Goal: Task Accomplishment & Management: Manage account settings

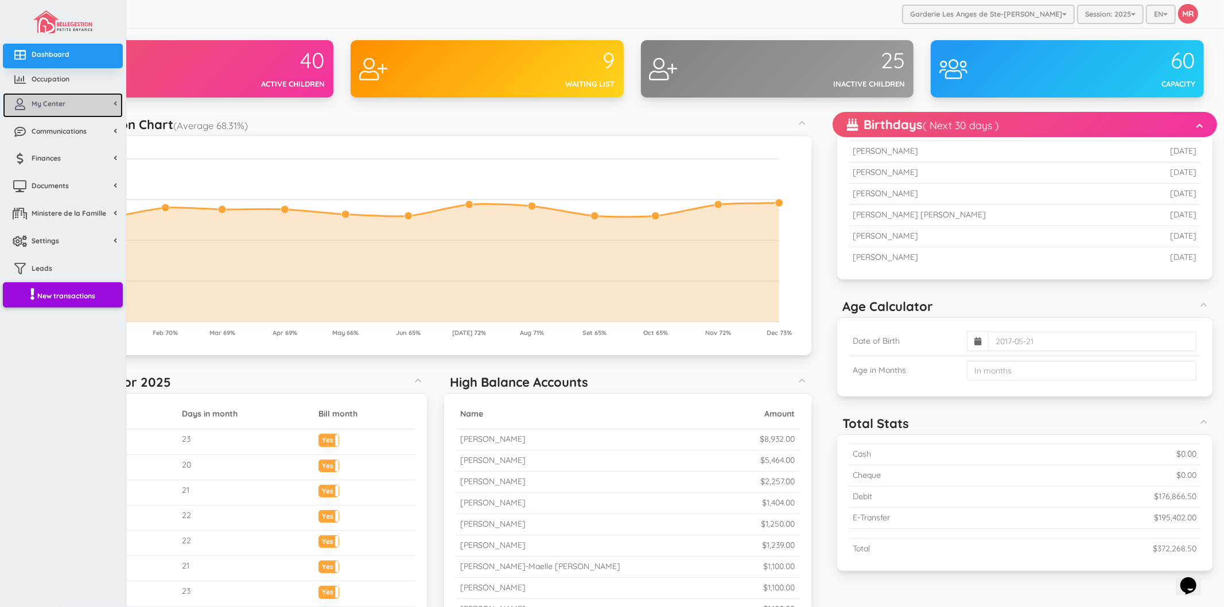
click at [24, 109] on icon at bounding box center [20, 104] width 23 height 11
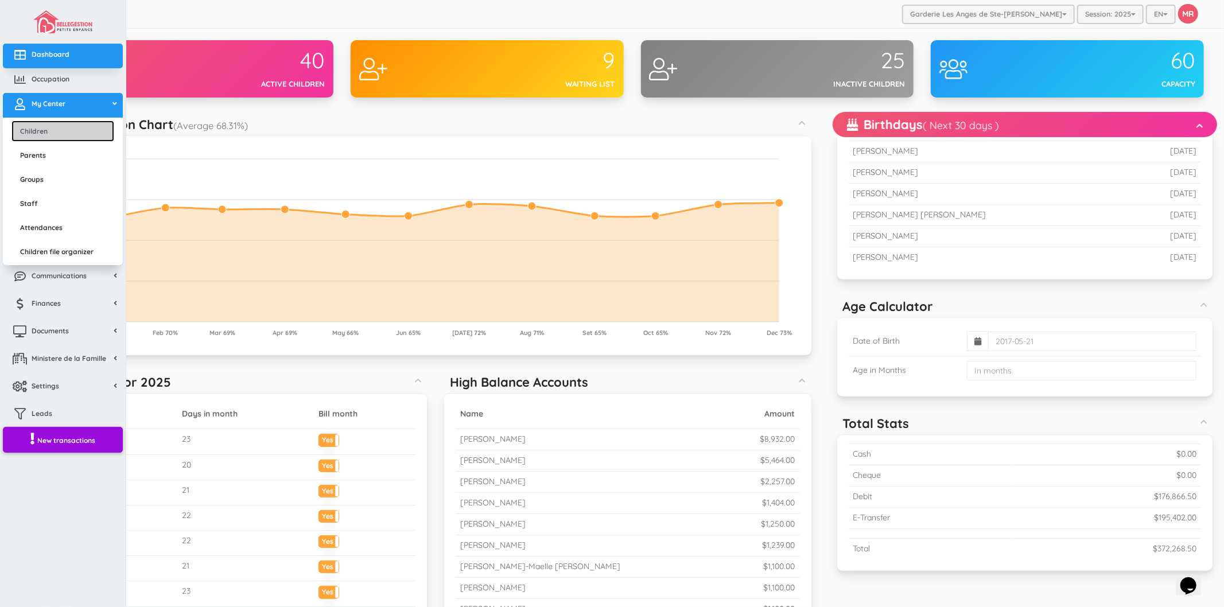
click at [44, 122] on link "Children" at bounding box center [62, 131] width 103 height 21
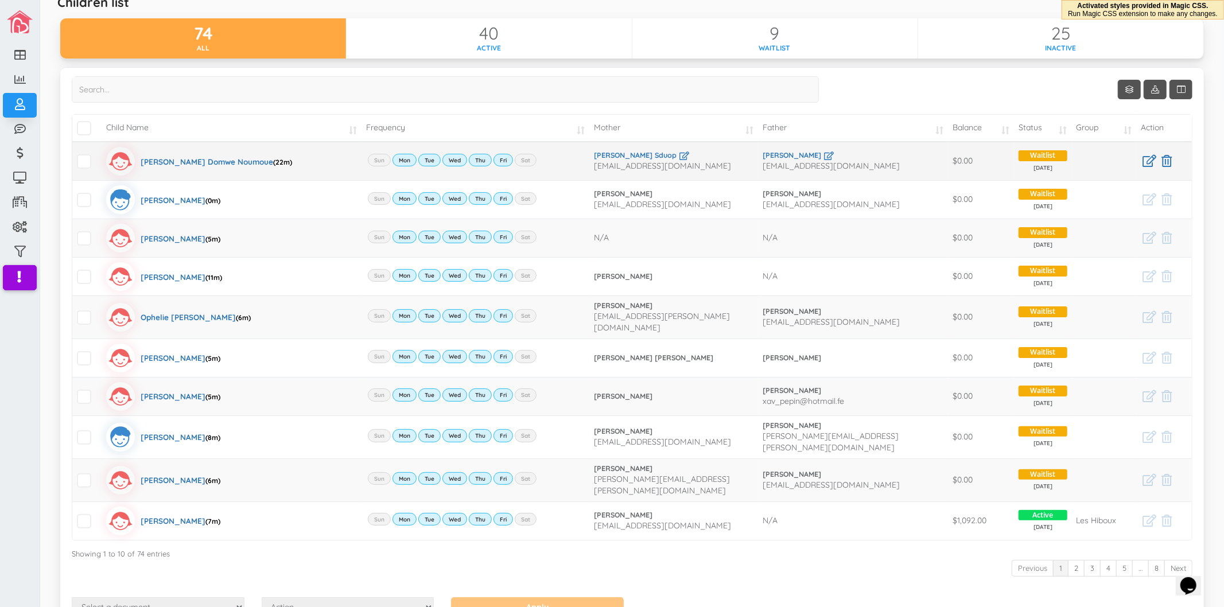
scroll to position [104, 0]
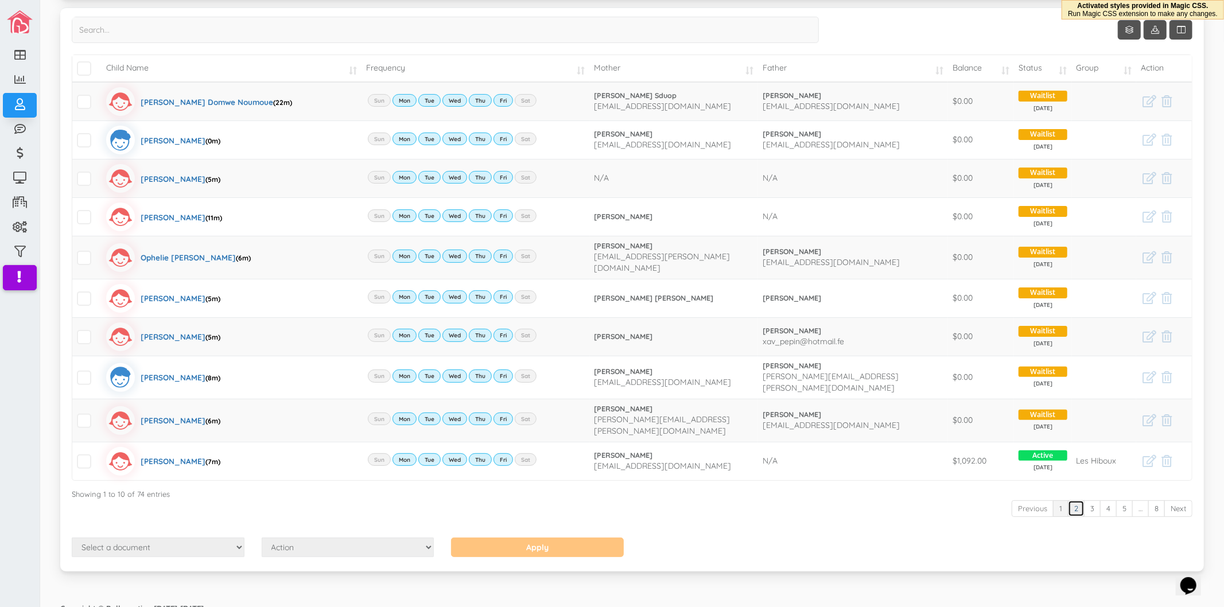
click at [1068, 500] on link "2" at bounding box center [1076, 508] width 17 height 17
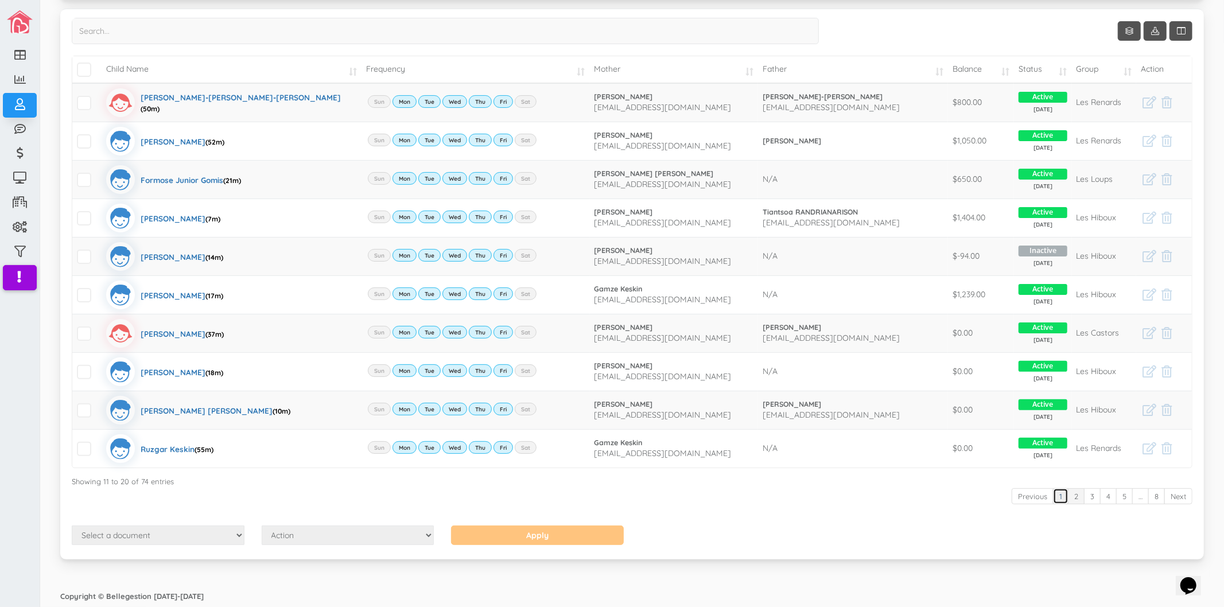
click at [1053, 497] on link "1" at bounding box center [1060, 496] width 15 height 17
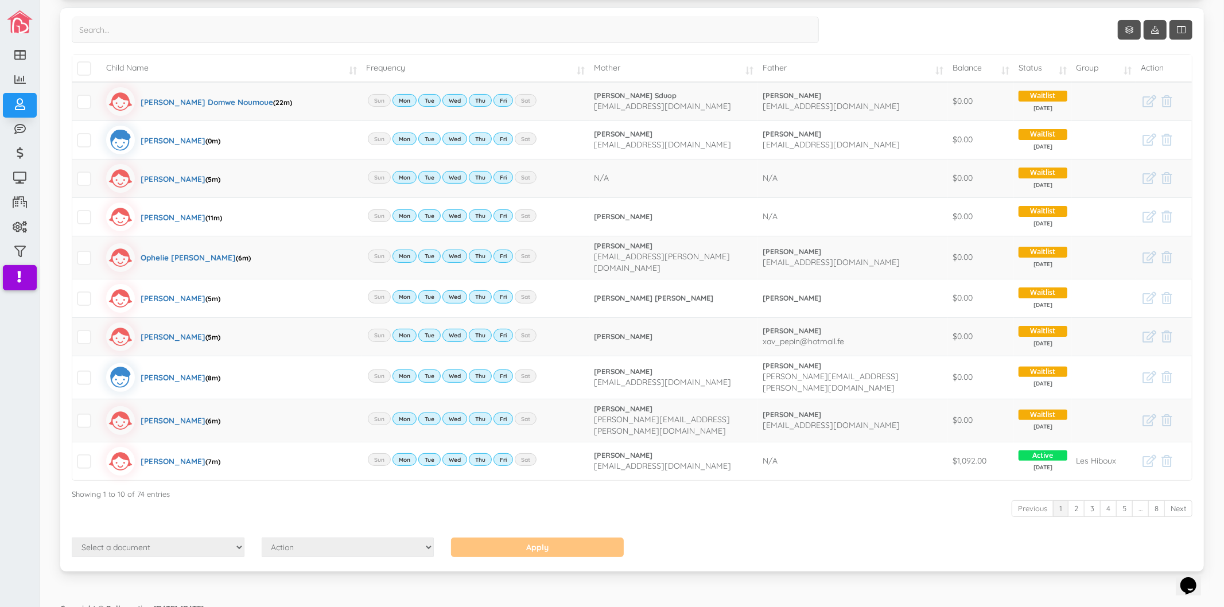
click at [957, 517] on div "Show 10 rows Child Name Frequency Mother Father Balance Status Group Action" at bounding box center [632, 277] width 1121 height 521
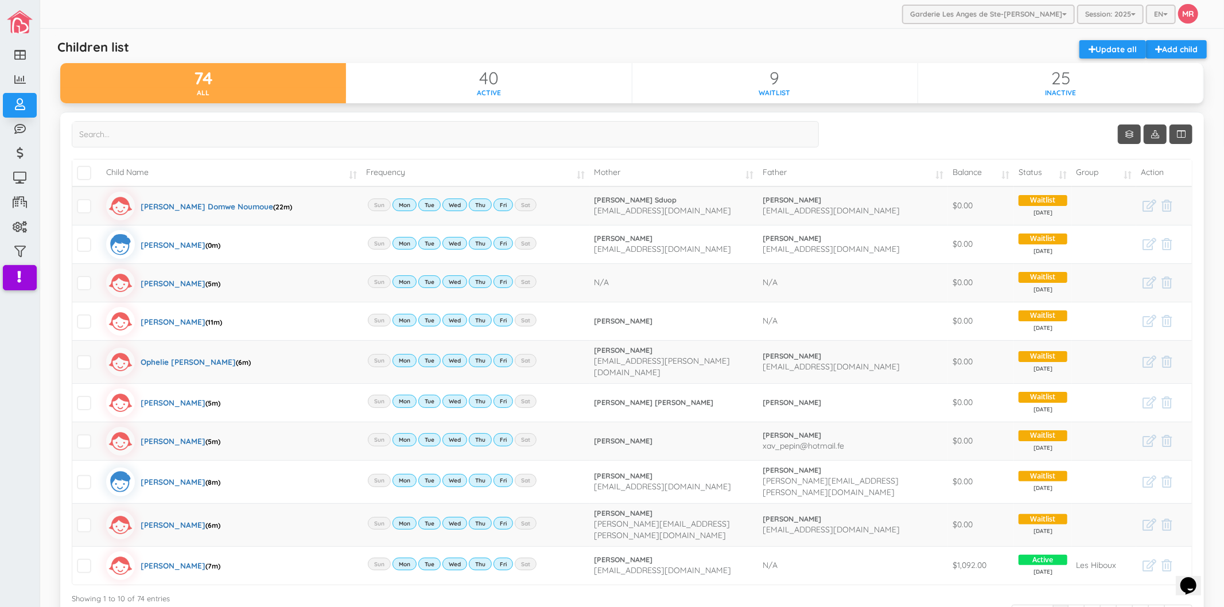
scroll to position [64, 0]
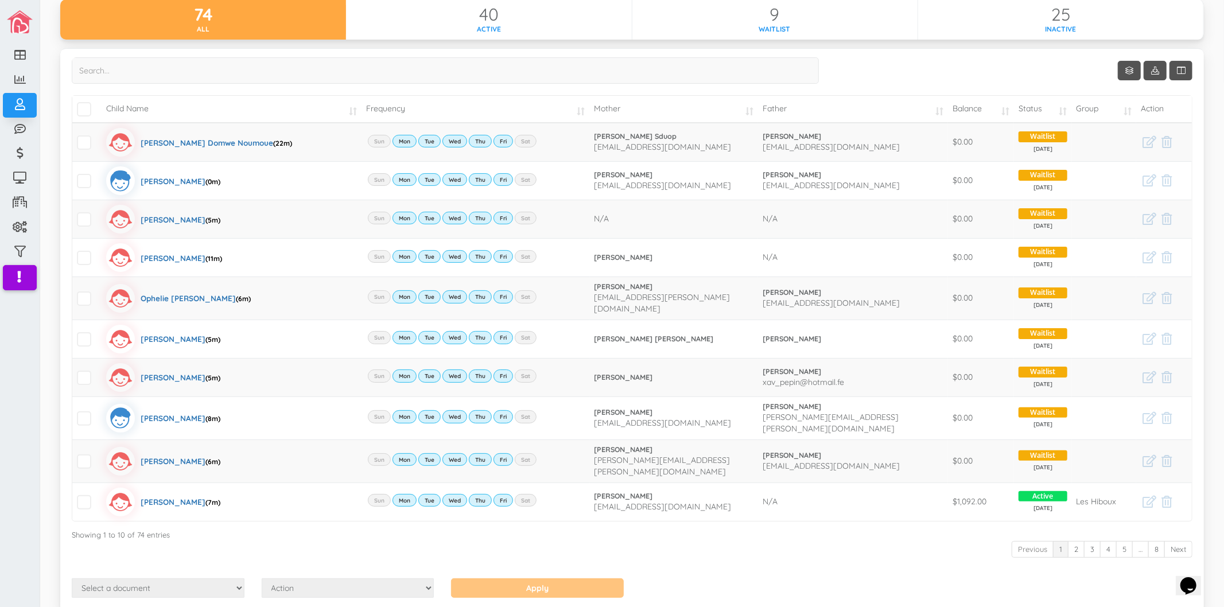
click at [759, 540] on div "Previous 1 2 3 4 5 … 8 Next" at bounding box center [632, 550] width 1121 height 21
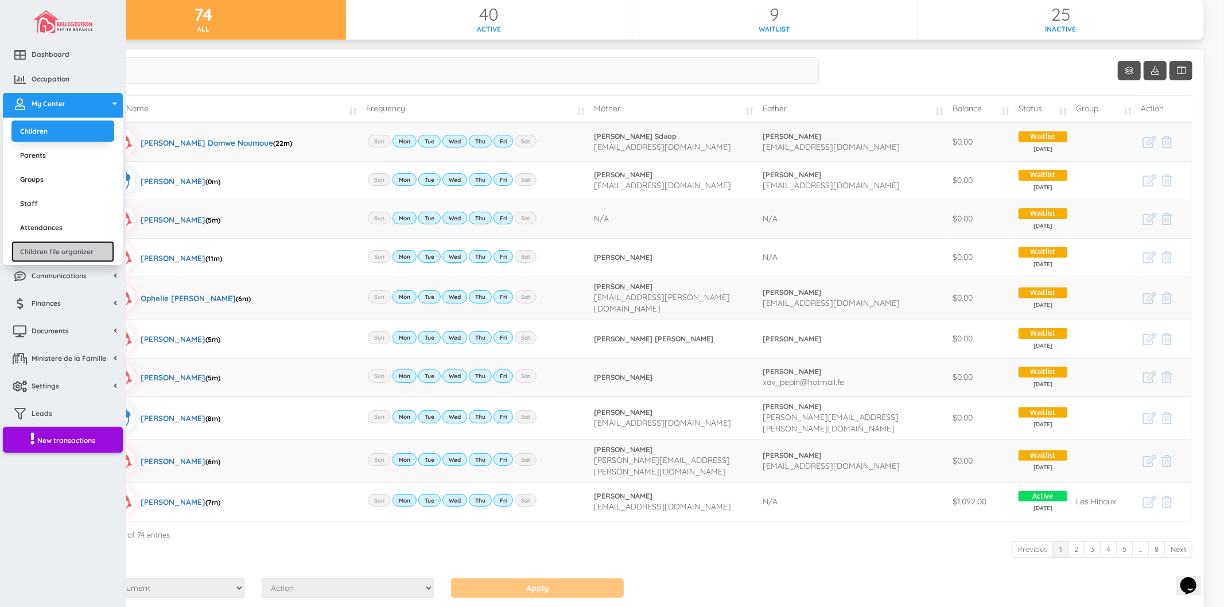
click at [32, 246] on link "Children file organizer" at bounding box center [62, 251] width 103 height 21
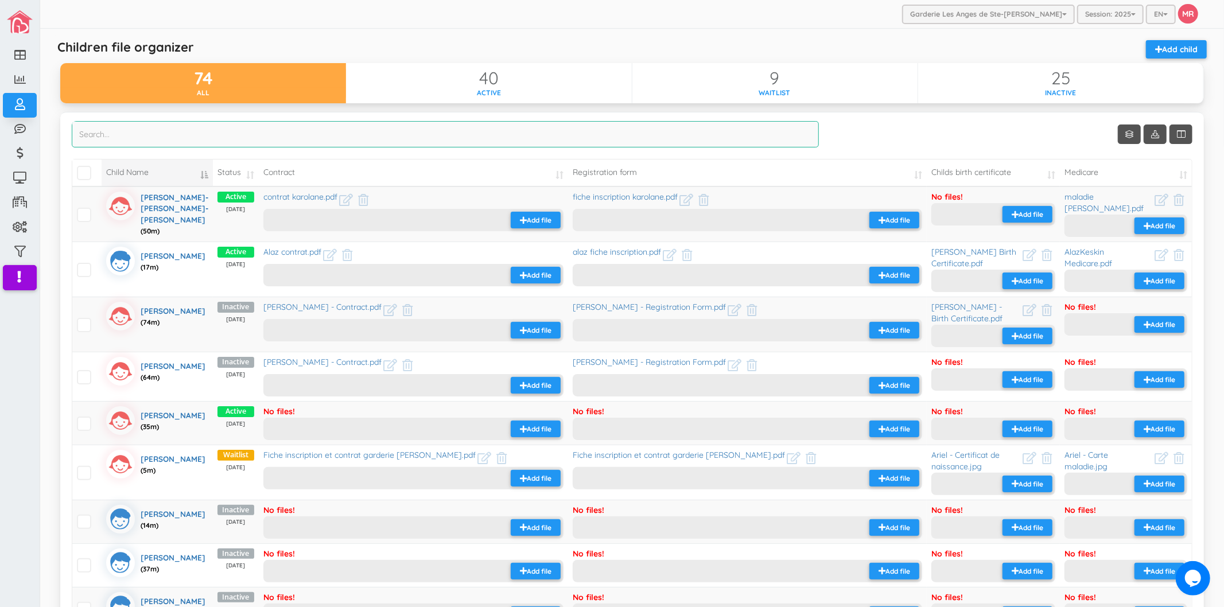
click at [411, 133] on input "search" at bounding box center [445, 134] width 747 height 26
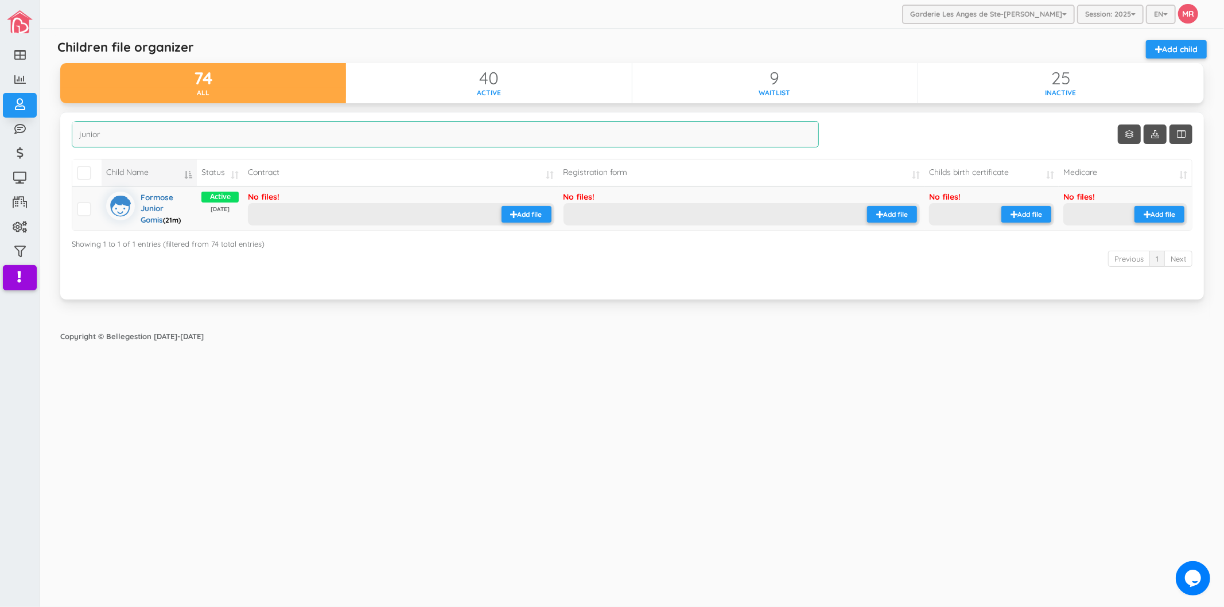
click at [255, 134] on input "junior" at bounding box center [445, 134] width 747 height 26
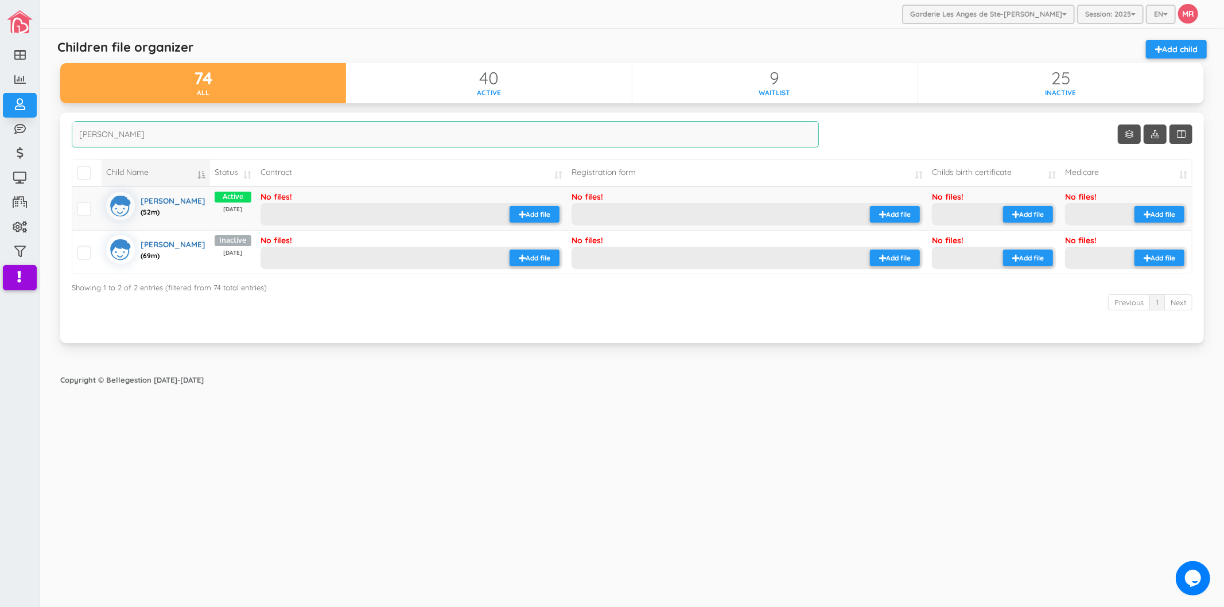
type input "james"
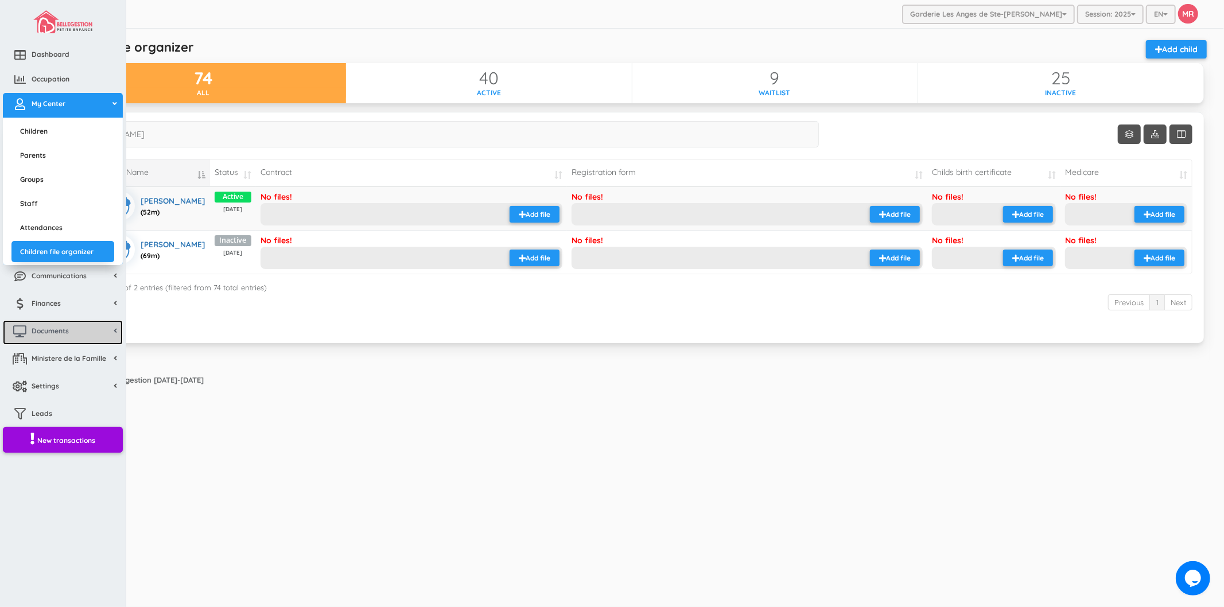
click at [45, 325] on link "Documents" at bounding box center [63, 332] width 120 height 25
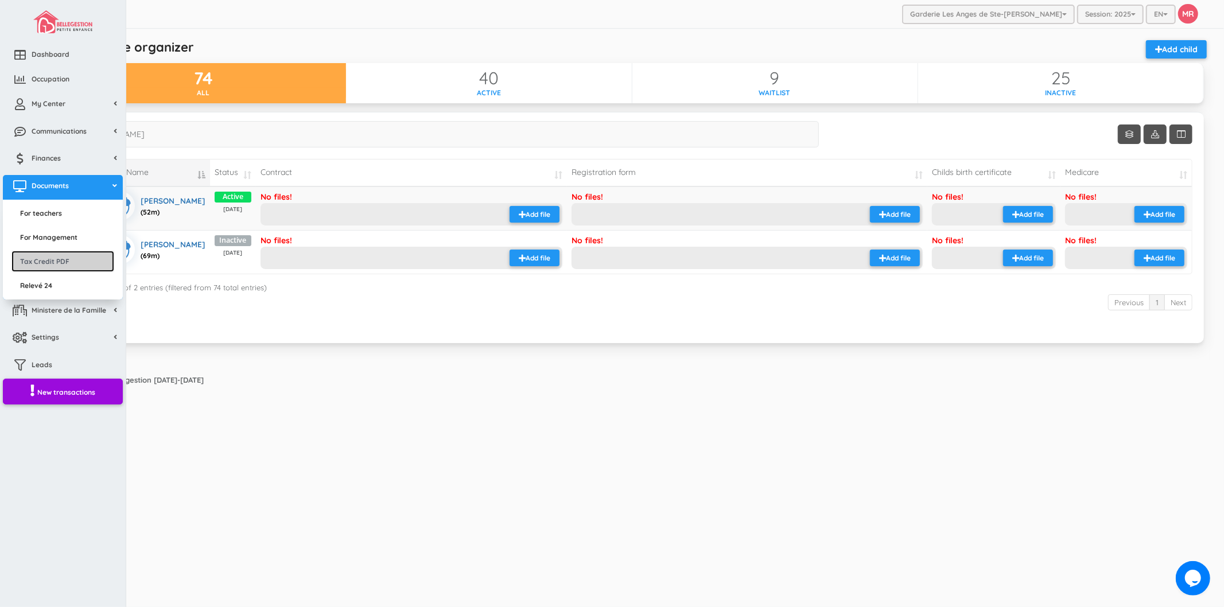
click at [76, 257] on link "Tax Credit PDF" at bounding box center [62, 261] width 103 height 21
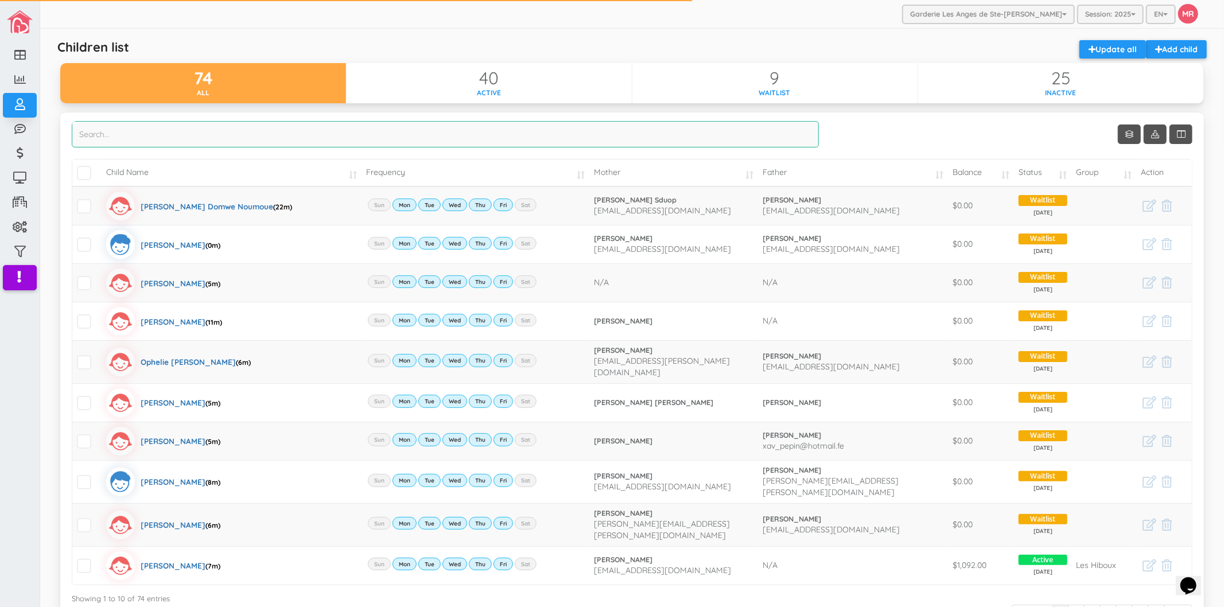
click at [463, 143] on input "search" at bounding box center [445, 134] width 747 height 26
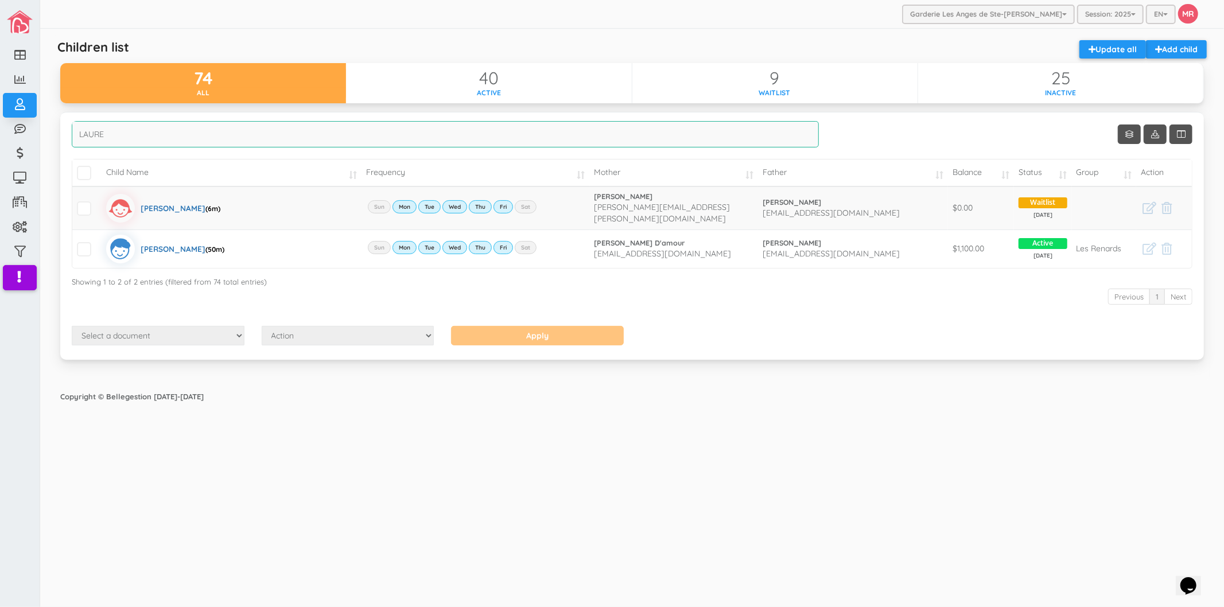
click at [442, 133] on input "LAURE" at bounding box center [445, 134] width 747 height 26
click at [301, 139] on input "james" at bounding box center [445, 134] width 747 height 26
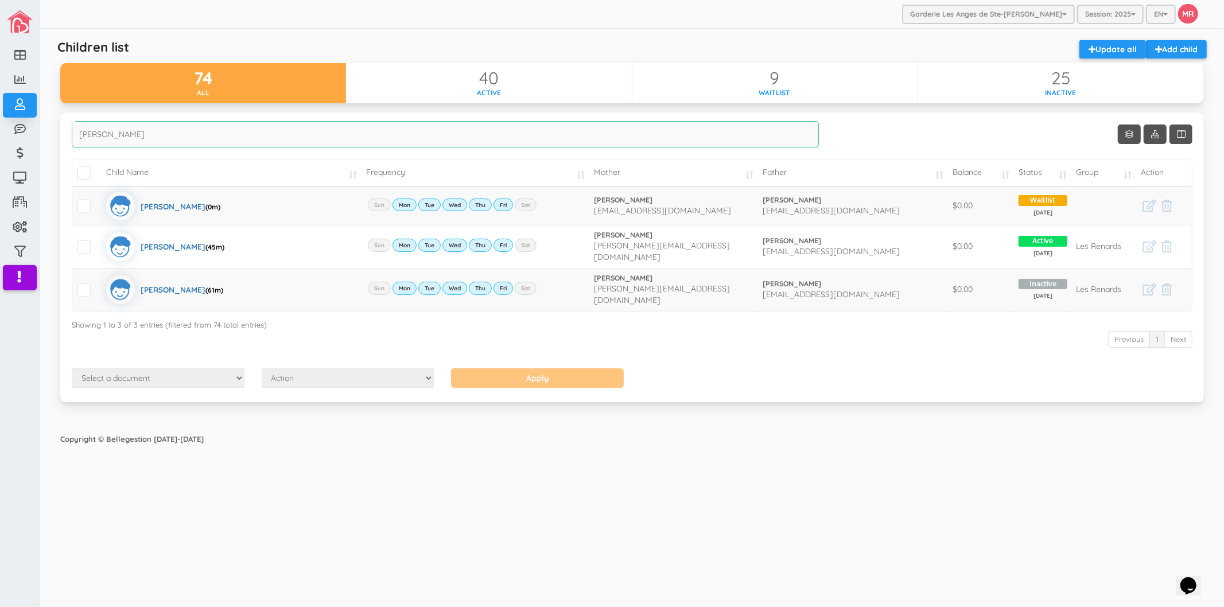
click at [144, 136] on input "liam" at bounding box center [445, 134] width 747 height 26
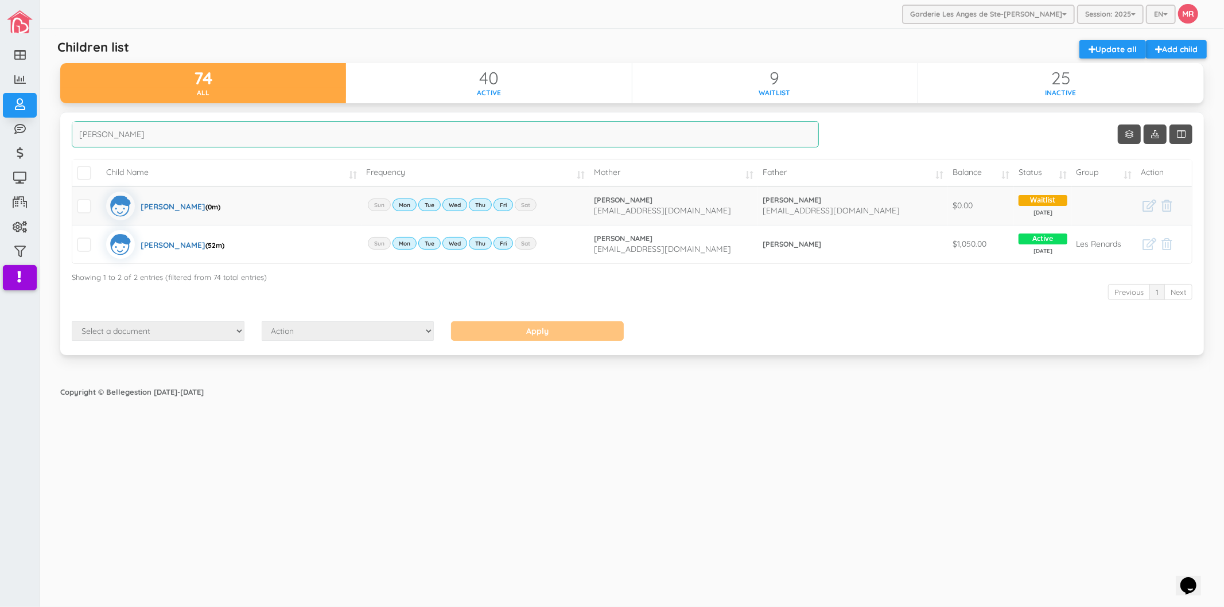
click at [324, 139] on input "cindy" at bounding box center [445, 134] width 747 height 26
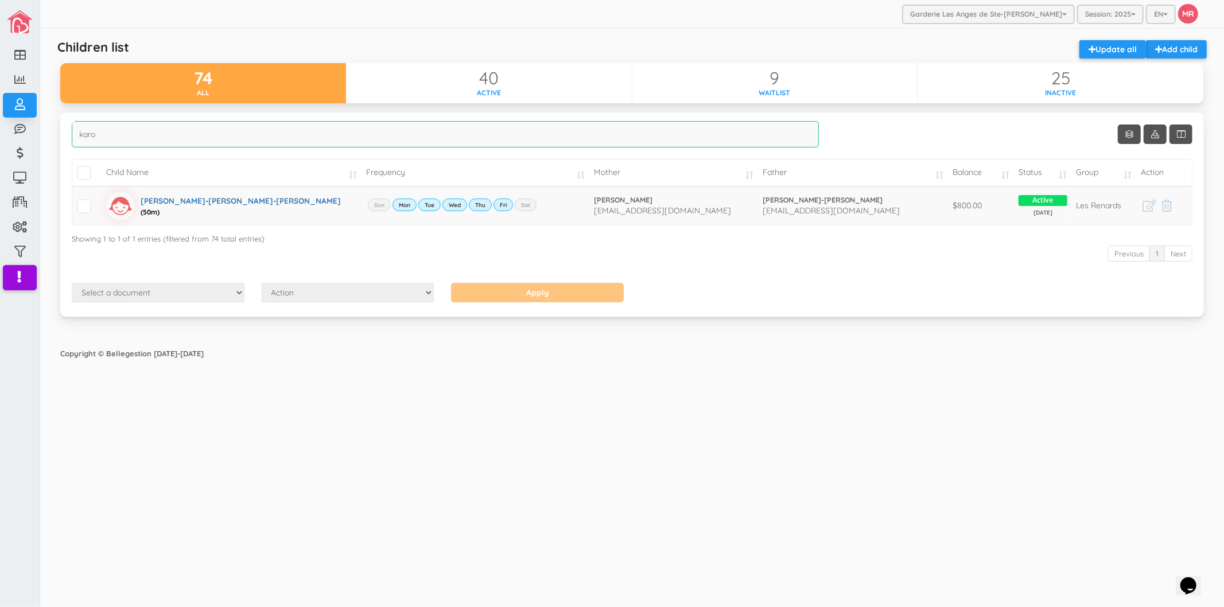
click at [312, 140] on input "karo" at bounding box center [445, 134] width 747 height 26
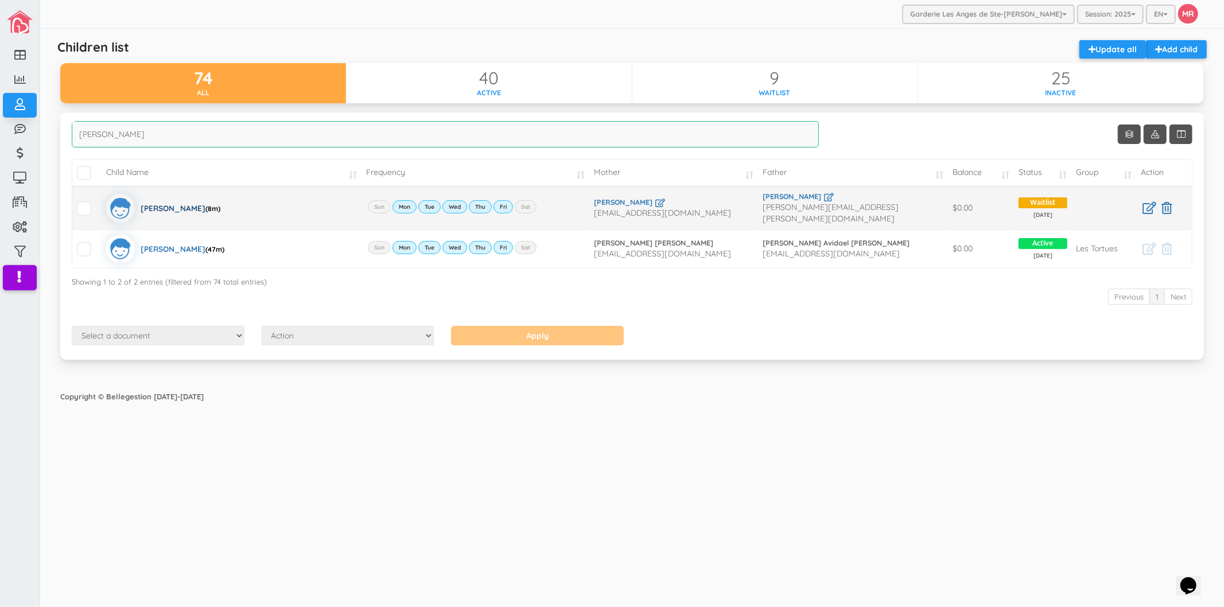
type input "charles"
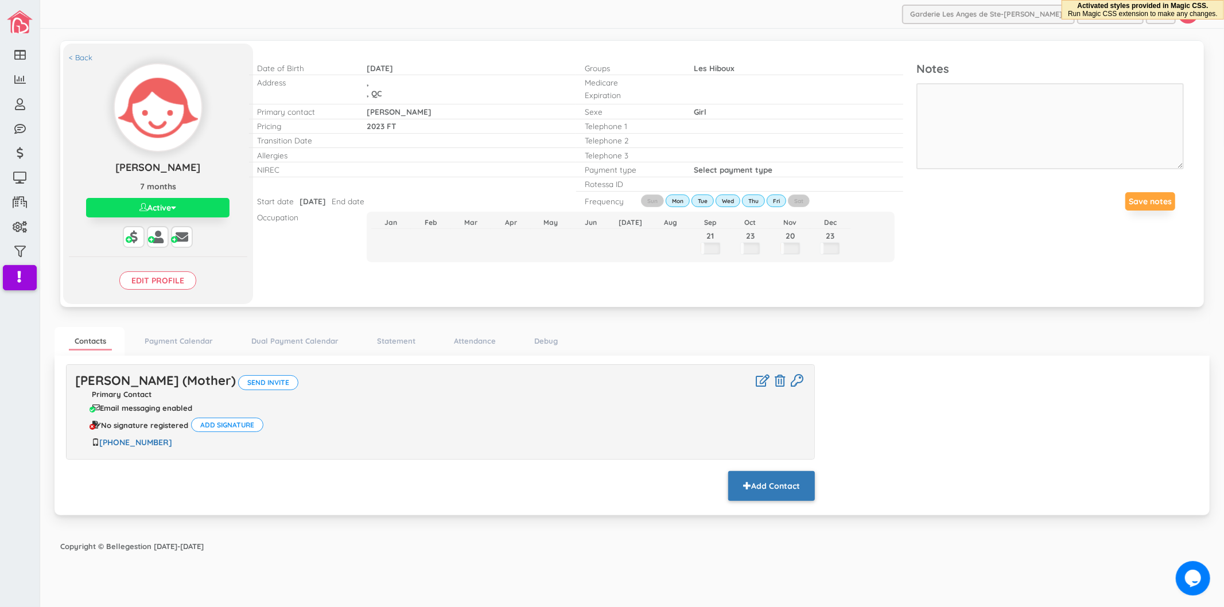
click at [756, 475] on button "Add Contact" at bounding box center [771, 486] width 87 height 30
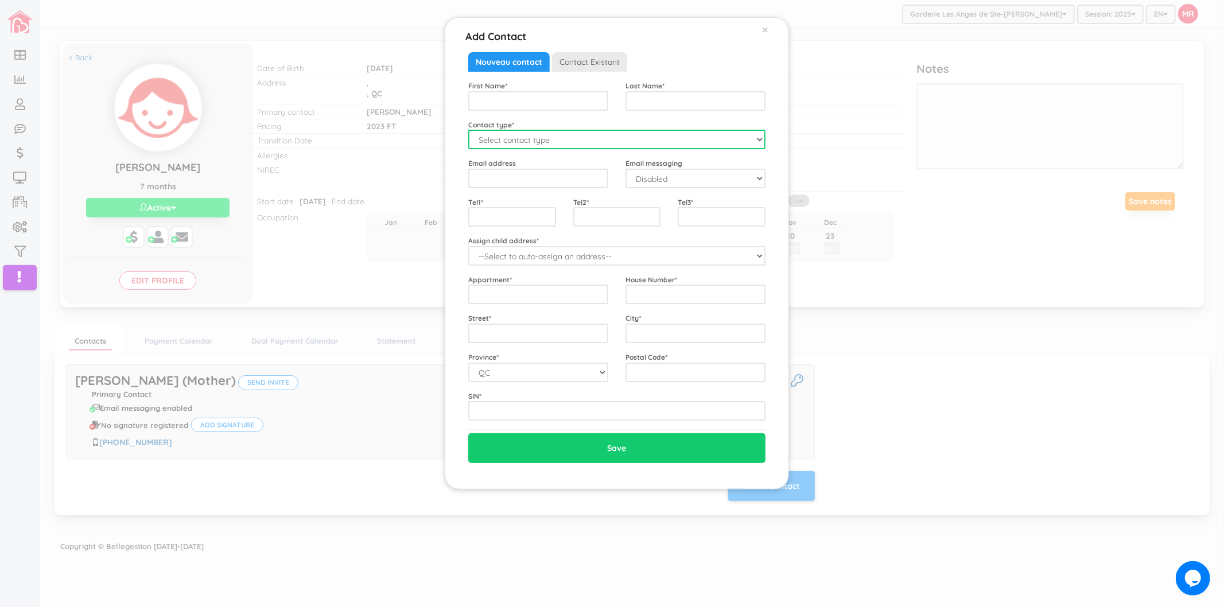
drag, startPoint x: 529, startPoint y: 137, endPoint x: 522, endPoint y: 147, distance: 12.6
click at [529, 137] on select "Select contact type Mother Father Emergency" at bounding box center [616, 140] width 297 height 20
select select "Father"
click at [468, 130] on select "Select contact type Mother Father Emergency" at bounding box center [616, 140] width 297 height 20
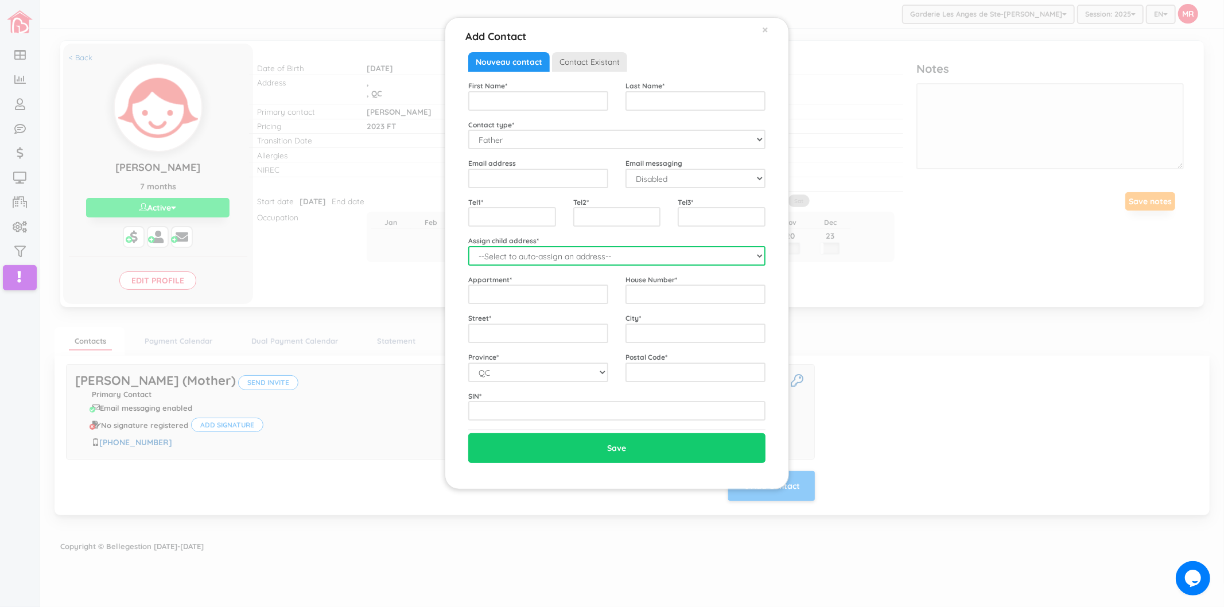
click at [506, 249] on select "--Select to auto-assign an address-- Lyviah (QC,)" at bounding box center [616, 256] width 297 height 20
select select "2192"
click at [468, 246] on select "--Select to auto-assign an address-- Lyviah (QC,)" at bounding box center [616, 256] width 297 height 20
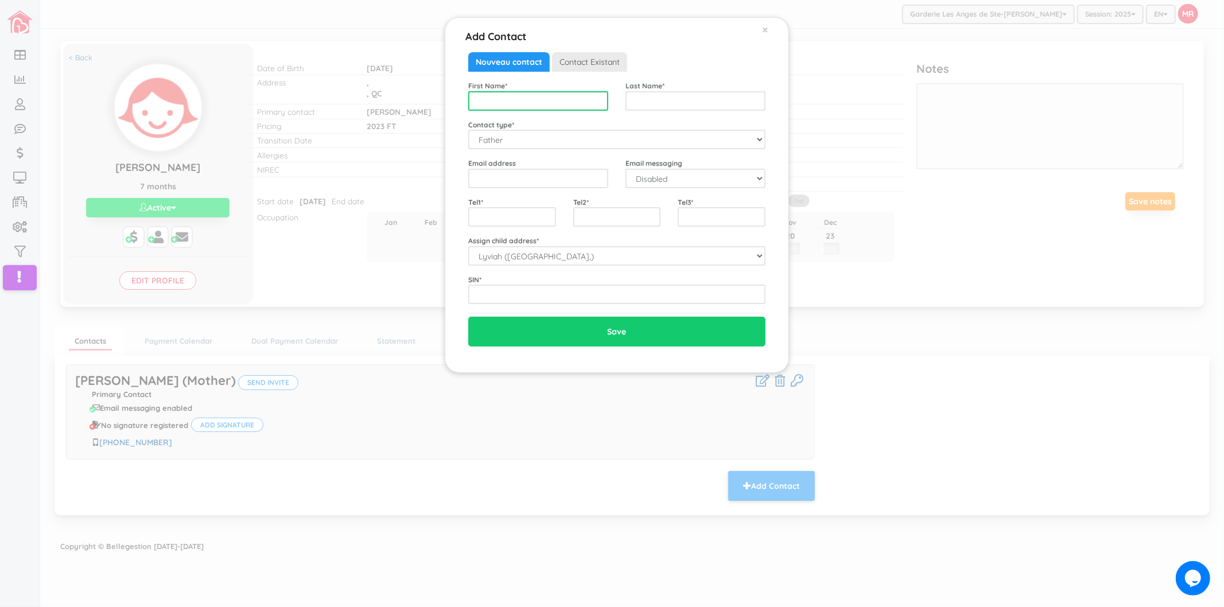
click at [514, 98] on input "text" at bounding box center [538, 101] width 140 height 20
type input "David"
type input "Grignon-Leroux"
type input "leroux952@gmail.com"
select select "1"
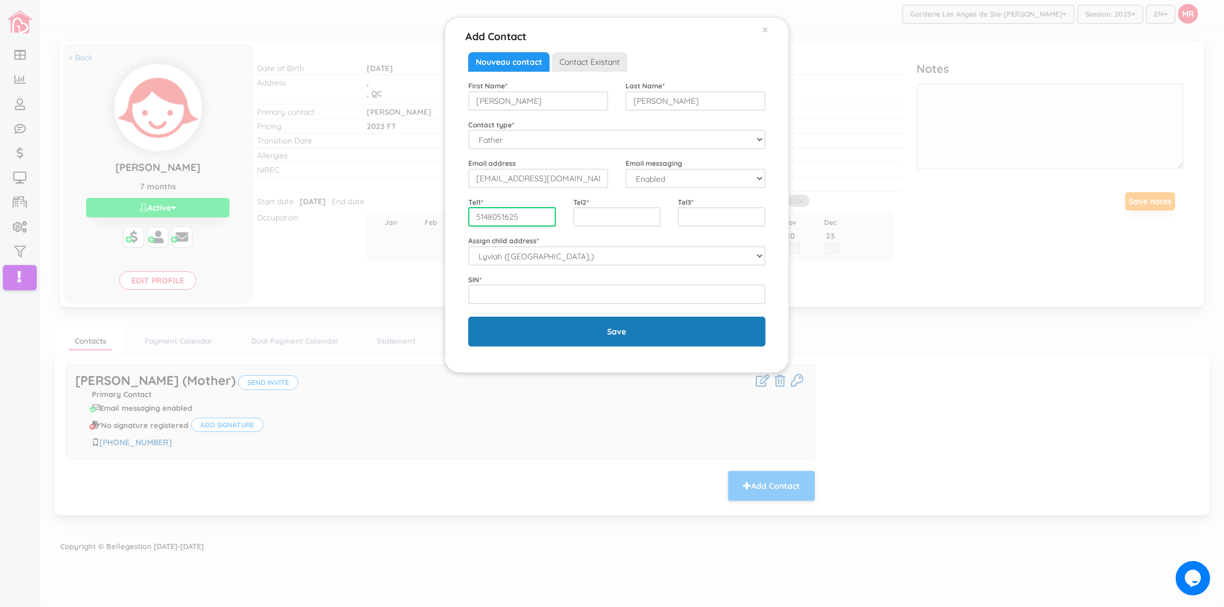
type input "5148051625"
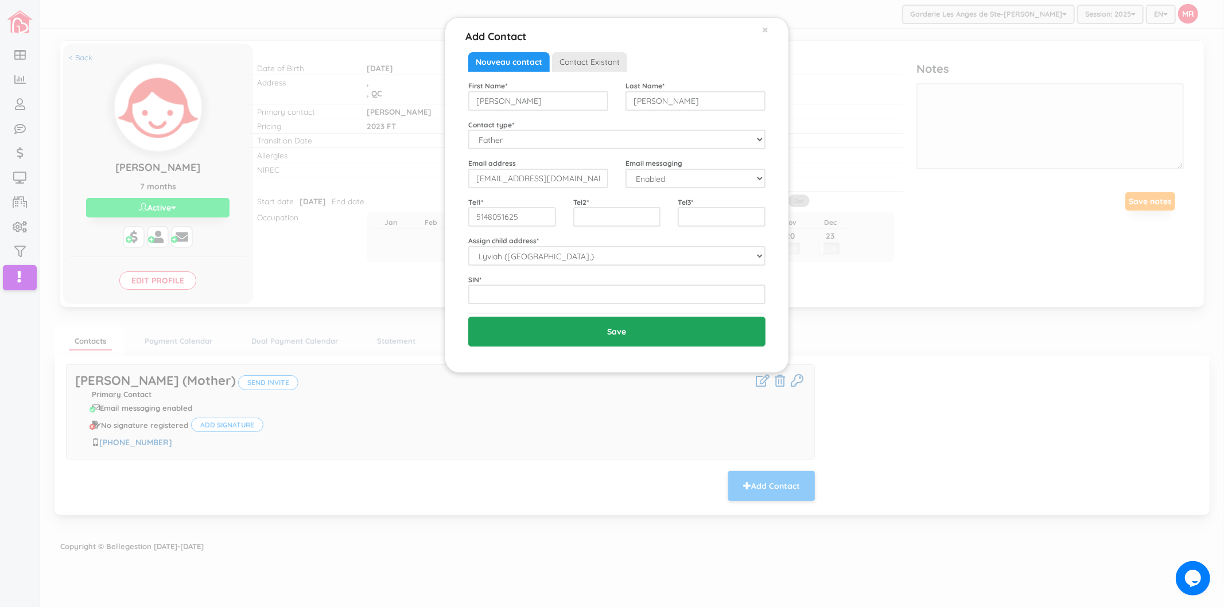
click at [610, 339] on input "Save" at bounding box center [616, 332] width 297 height 30
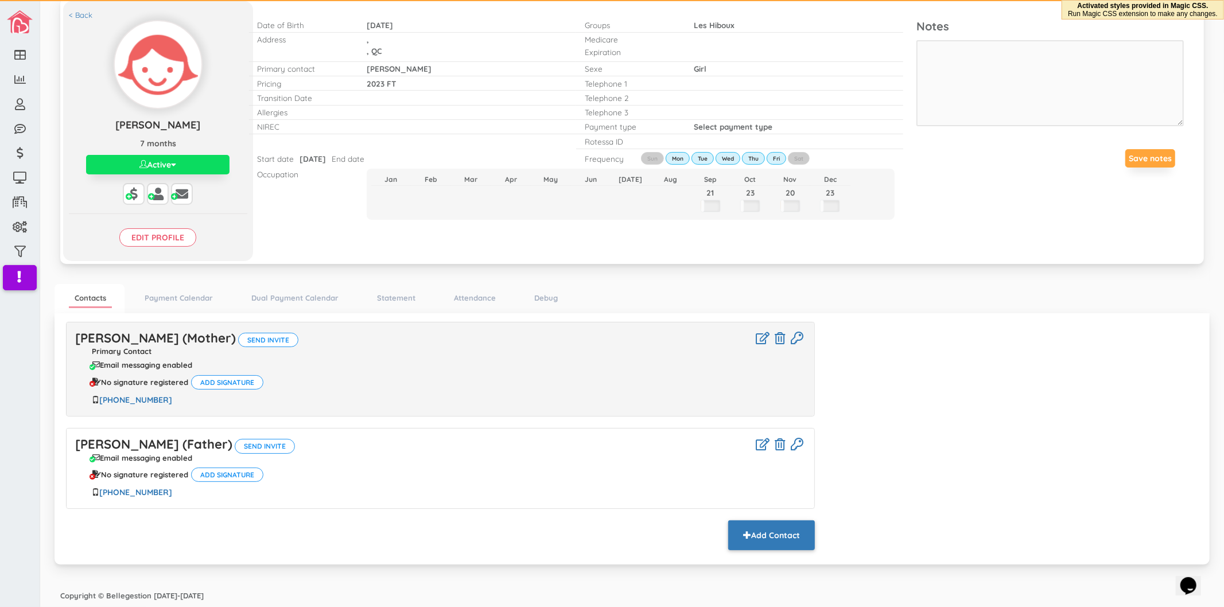
click at [779, 529] on button "Add Contact" at bounding box center [771, 536] width 87 height 30
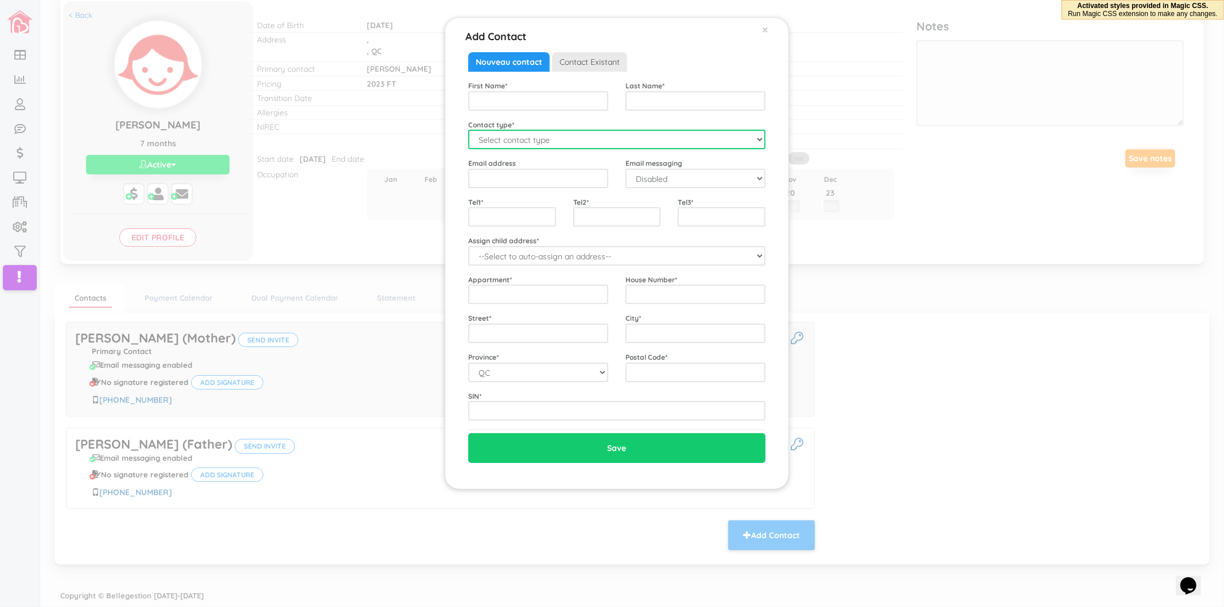
click at [507, 149] on select "Select contact type Mother Father Emergency" at bounding box center [616, 140] width 297 height 20
select select "Emergency"
click at [468, 130] on select "Select contact type Mother Father Emergency" at bounding box center [616, 140] width 297 height 20
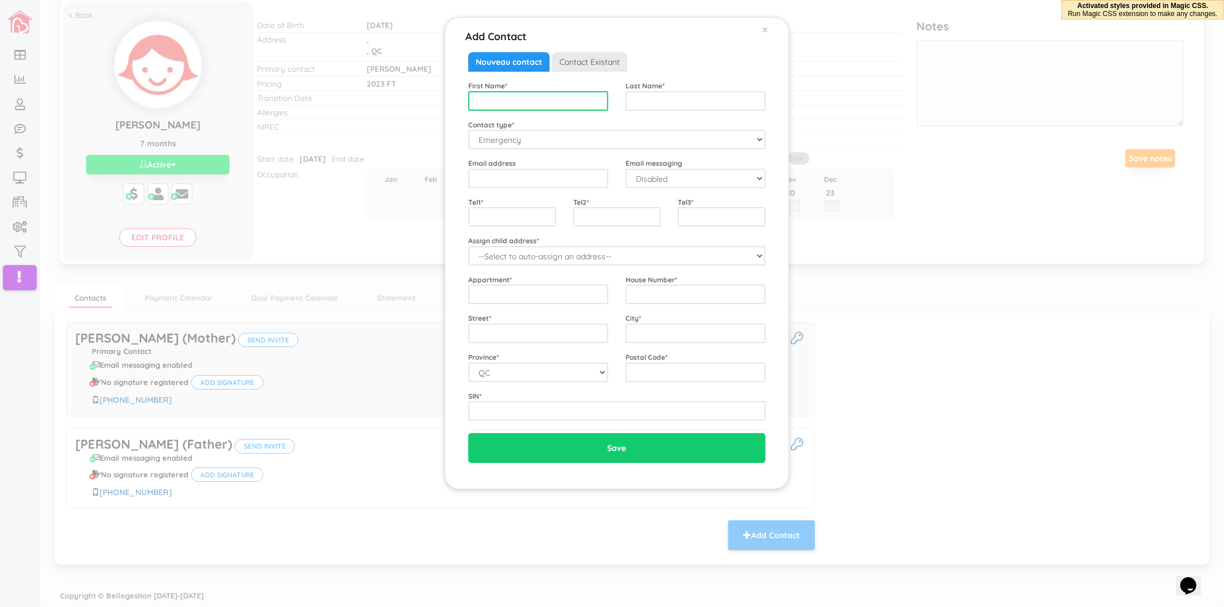
click at [520, 99] on input "text" at bounding box center [538, 101] width 140 height 20
type input "Annie"
type input "Grignon"
type input "5142090946"
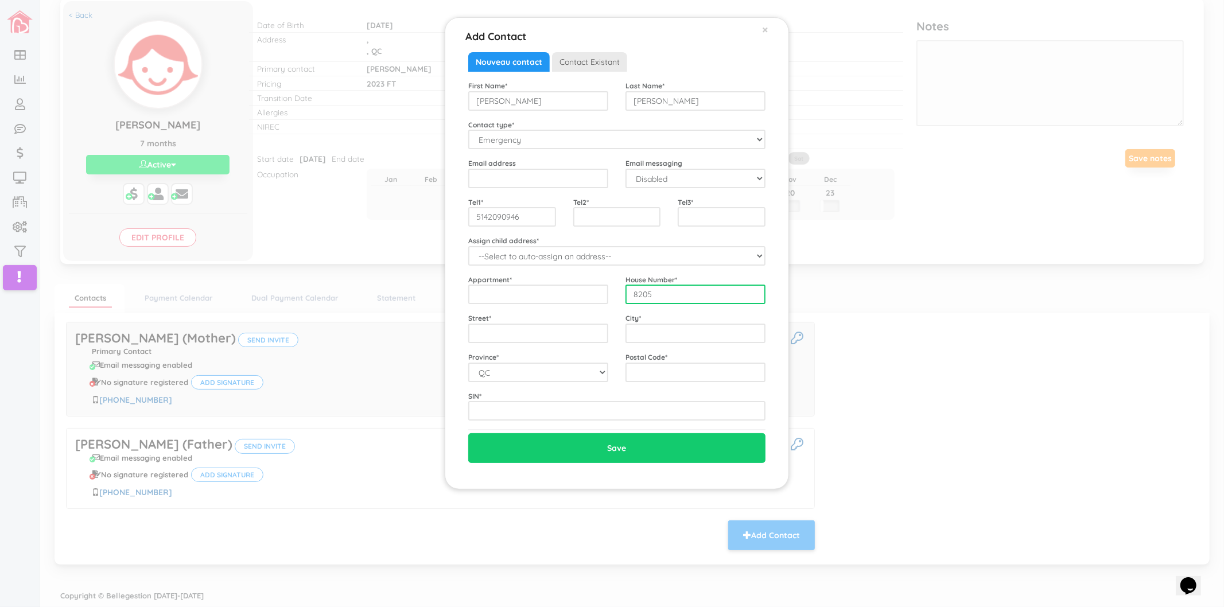
type input "8205"
type input "Francois Baillarge"
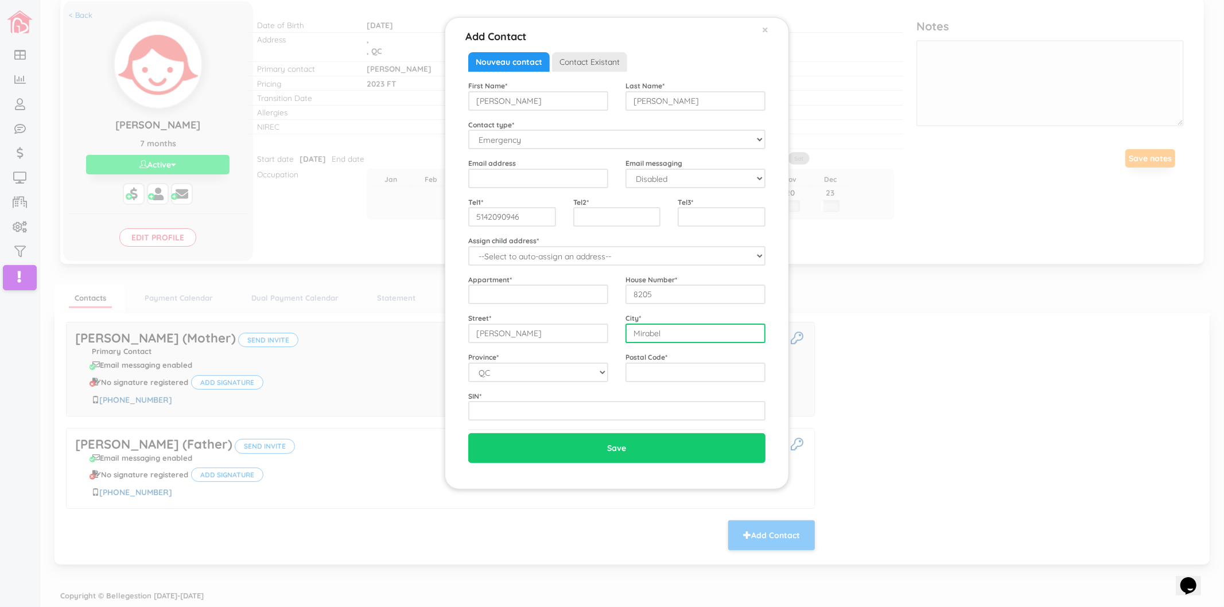
type input "Mirabel"
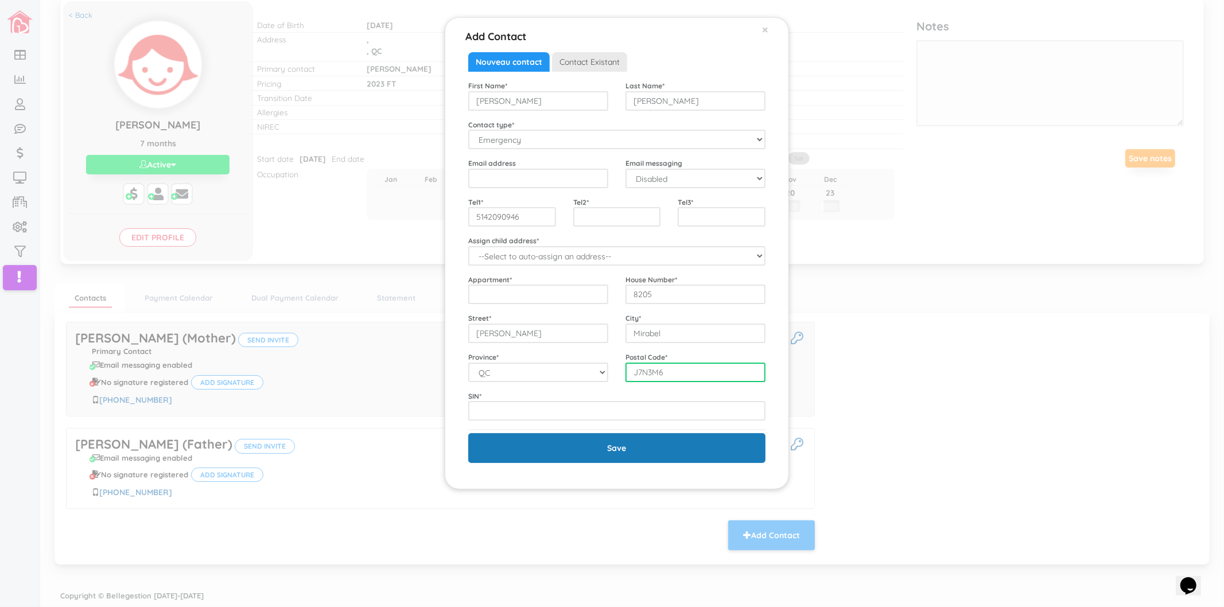
type input "J7N3M6"
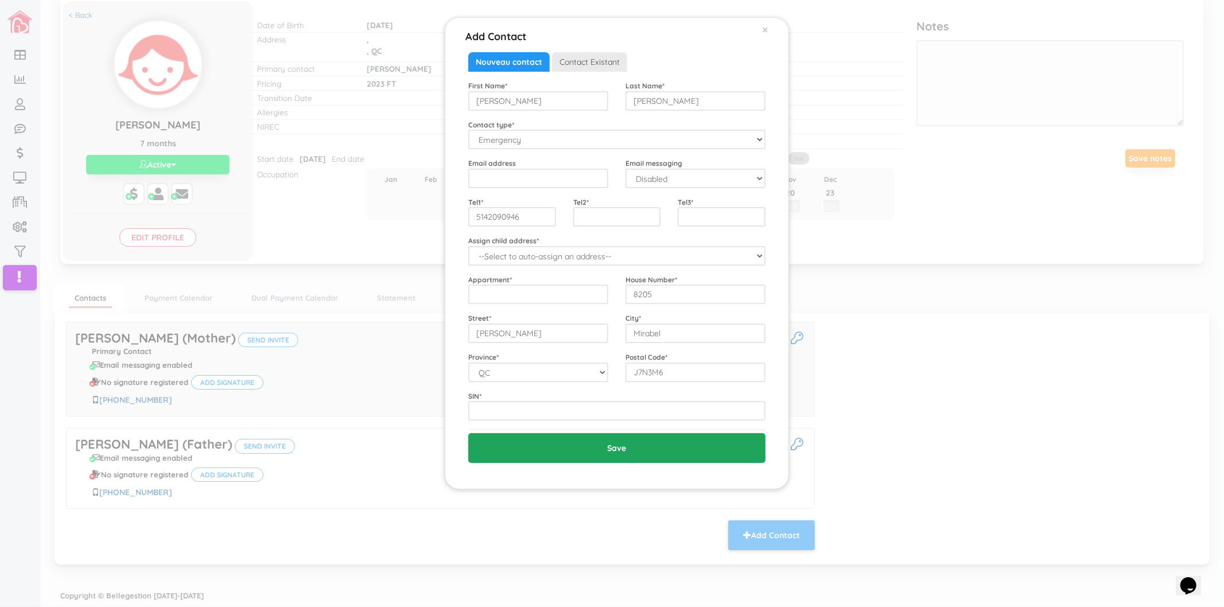
click at [561, 445] on input "Save" at bounding box center [616, 448] width 297 height 30
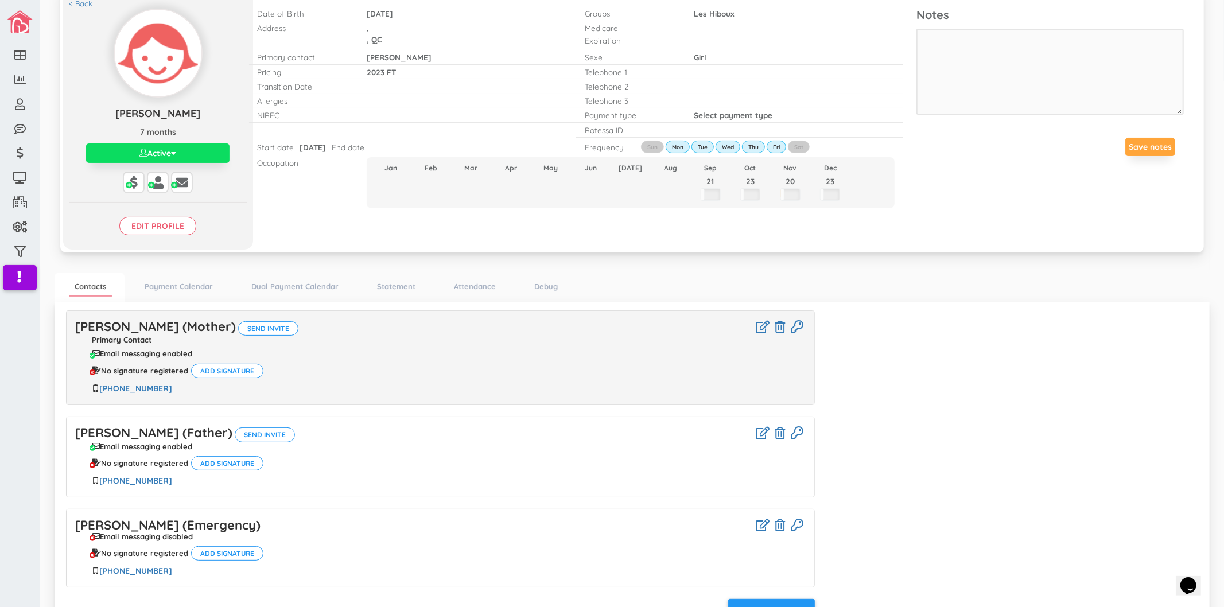
scroll to position [143, 0]
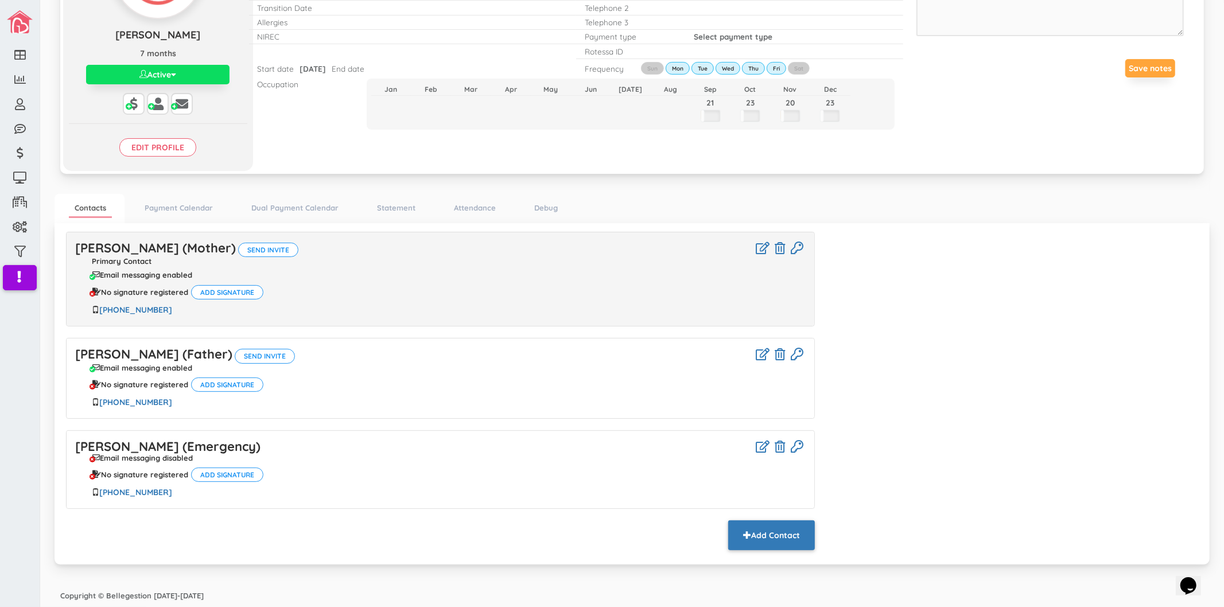
click at [755, 529] on button "Add Contact" at bounding box center [771, 536] width 87 height 30
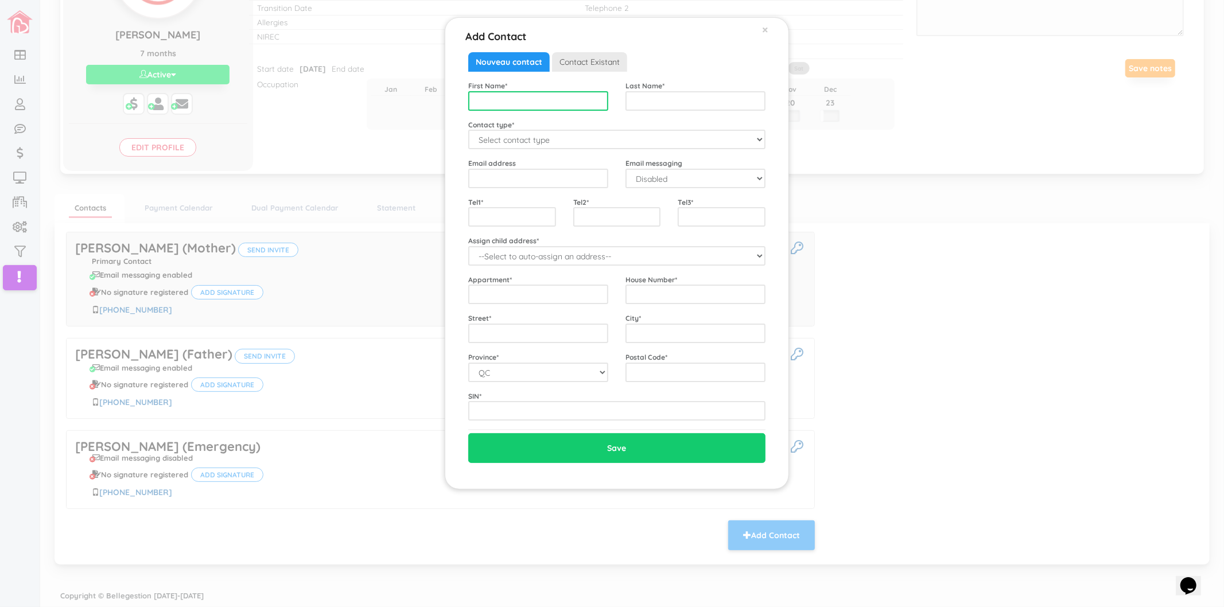
click at [525, 104] on input "text" at bounding box center [538, 101] width 140 height 20
click at [525, 104] on input "mAXIME" at bounding box center [538, 101] width 140 height 20
type input "m"
type input "[PERSON_NAME]"
type input "Millette"
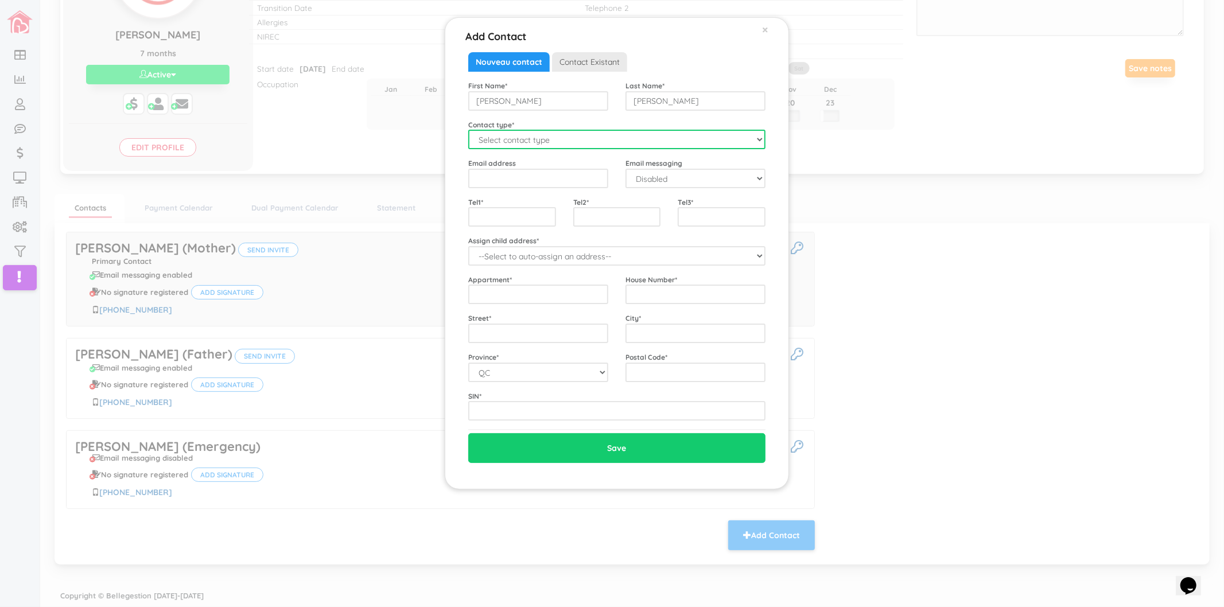
select select "Emergency"
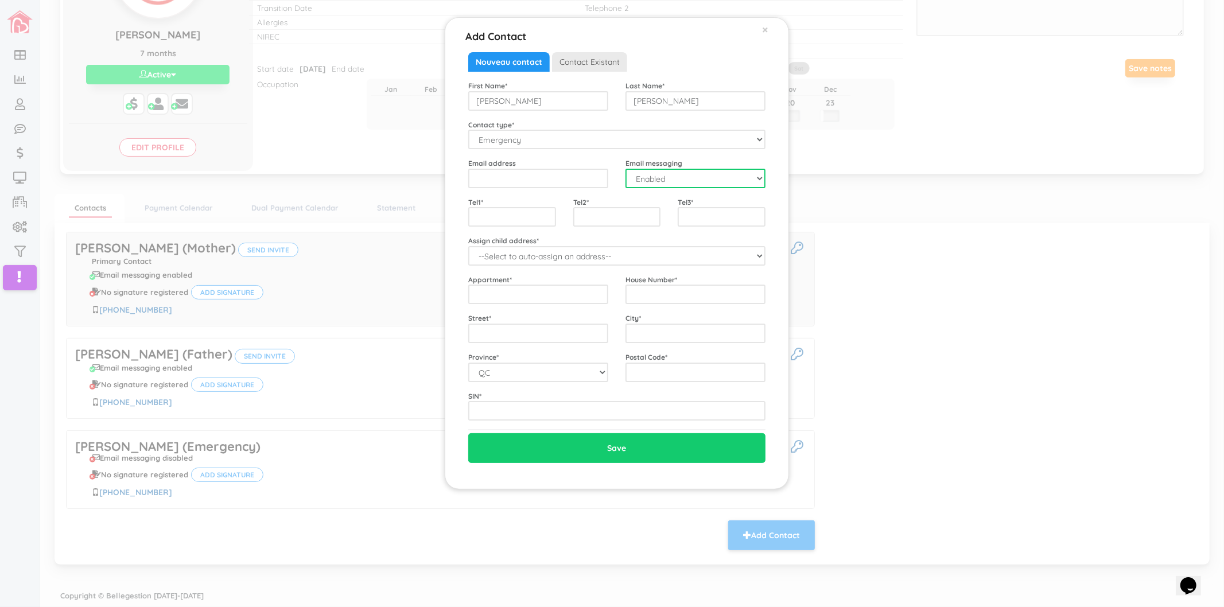
select select "0"
type input "4384557055"
type input "4388895070"
type input "13A"
type input "De la Tourbiere"
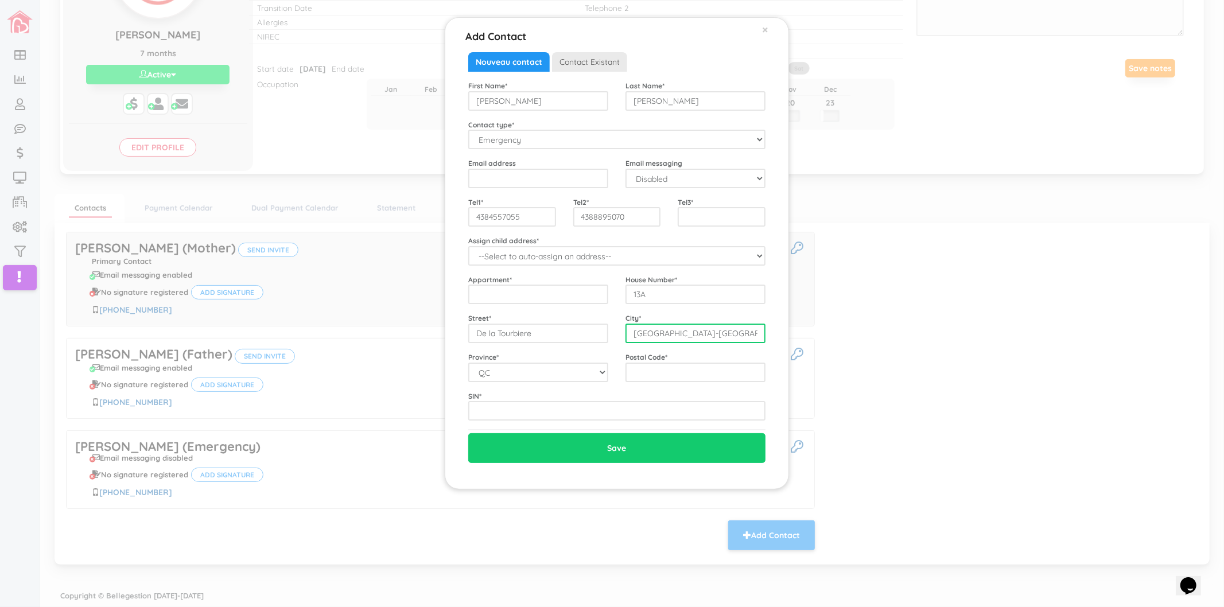
type input "Brownsbrugh-Chatham"
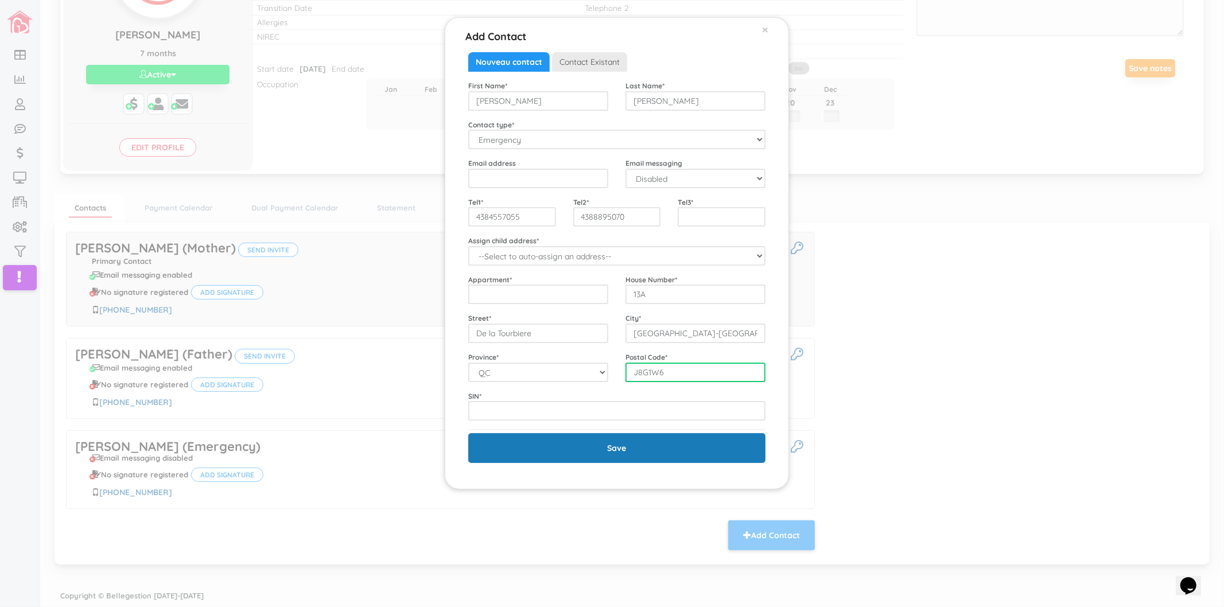
type input "J8G1W6"
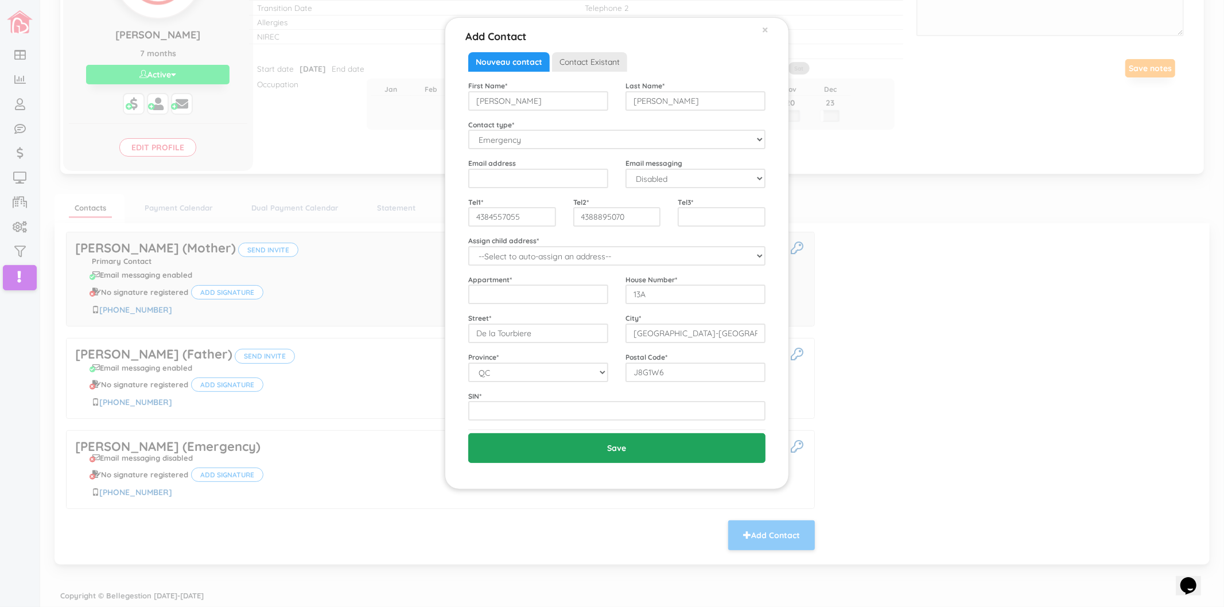
click at [612, 439] on input "Save" at bounding box center [616, 448] width 297 height 30
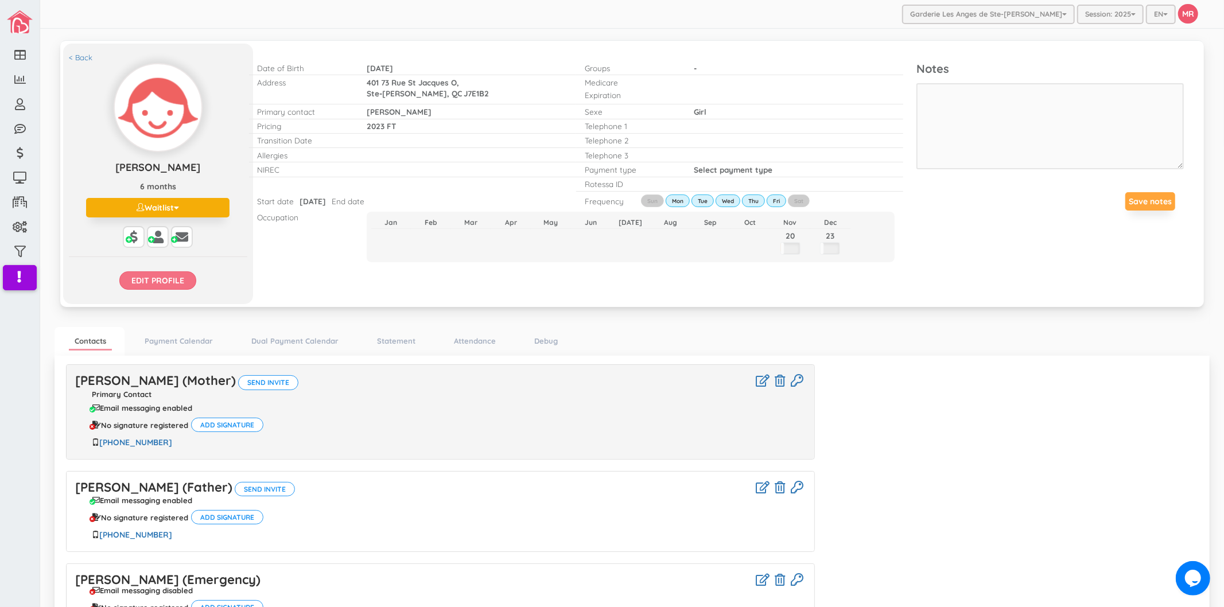
click at [158, 282] on input "Edit profile" at bounding box center [157, 280] width 77 height 18
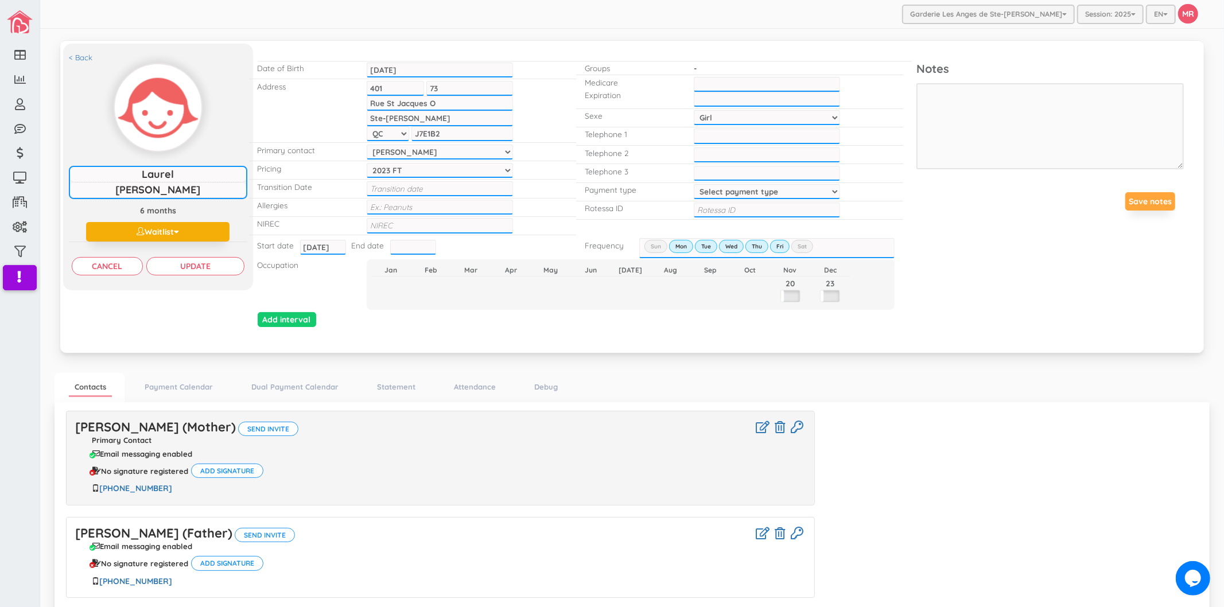
click at [747, 186] on select "Select payment type 1 payment on 1st 2 payments 50/50 1 payment on 15th Custom …" at bounding box center [767, 191] width 146 height 15
select select "2"
click at [694, 184] on select "Select payment type 1 payment on 1st 2 payments 50/50 1 payment on 15th Custom …" at bounding box center [767, 191] width 146 height 15
click at [221, 423] on link "[PERSON_NAME] (Mother)" at bounding box center [155, 427] width 161 height 16
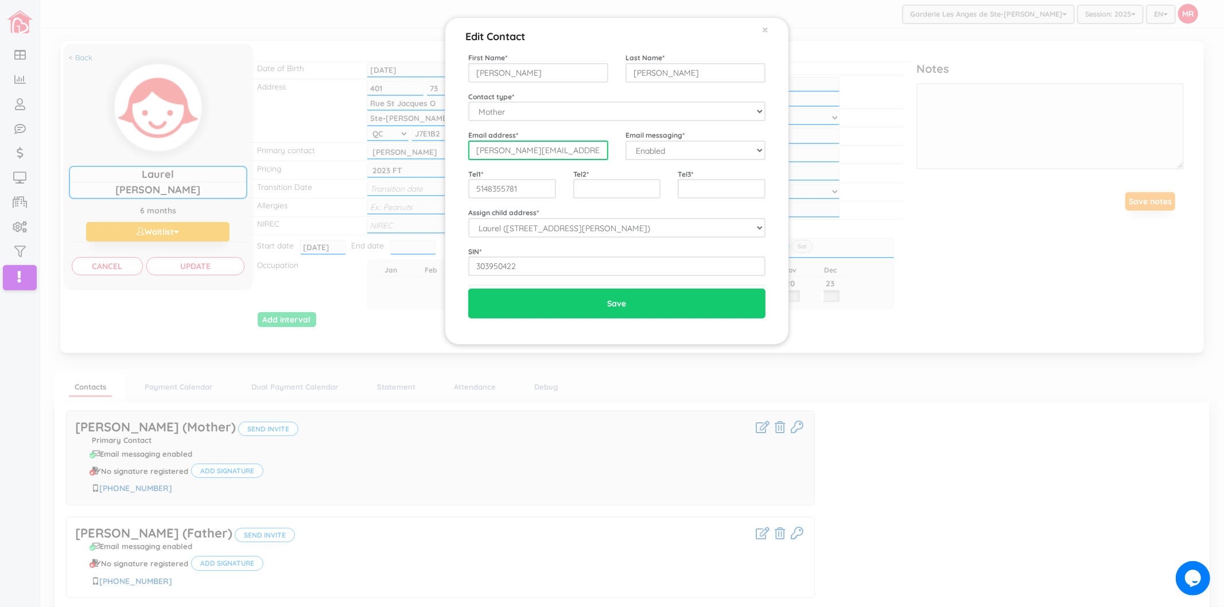
click at [581, 150] on input "[PERSON_NAME][EMAIL_ADDRESS][PERSON_NAME][DOMAIN_NAME]" at bounding box center [538, 151] width 140 height 20
click at [535, 188] on input "5148355781" at bounding box center [512, 189] width 88 height 20
click at [296, 211] on div "Edit Contact × Close First Name * [PERSON_NAME] Last Name * [GEOGRAPHIC_DATA] C…" at bounding box center [612, 303] width 1224 height 607
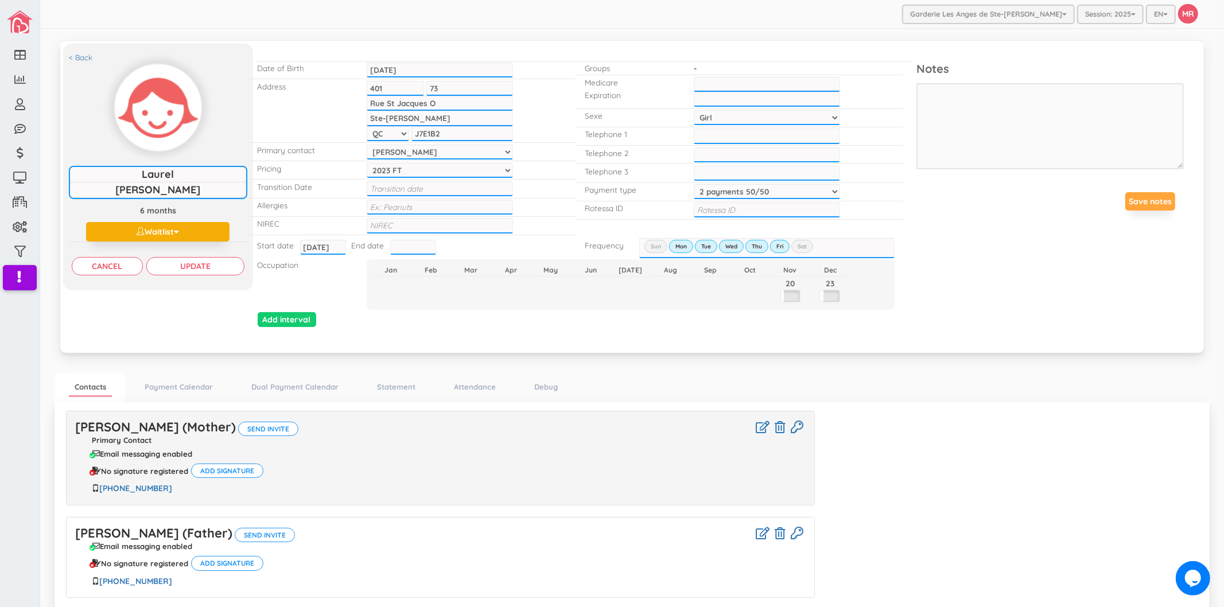
click at [728, 205] on input "text" at bounding box center [767, 210] width 146 height 15
paste input "[PERSON_NAME]-lhClvo"
click at [709, 205] on input "[PERSON_NAME]-lhClvo" at bounding box center [767, 210] width 146 height 15
click at [812, 207] on input "[PERSON_NAME]-lhClvo" at bounding box center [767, 210] width 146 height 15
type input "[PERSON_NAME]-lhClvo"
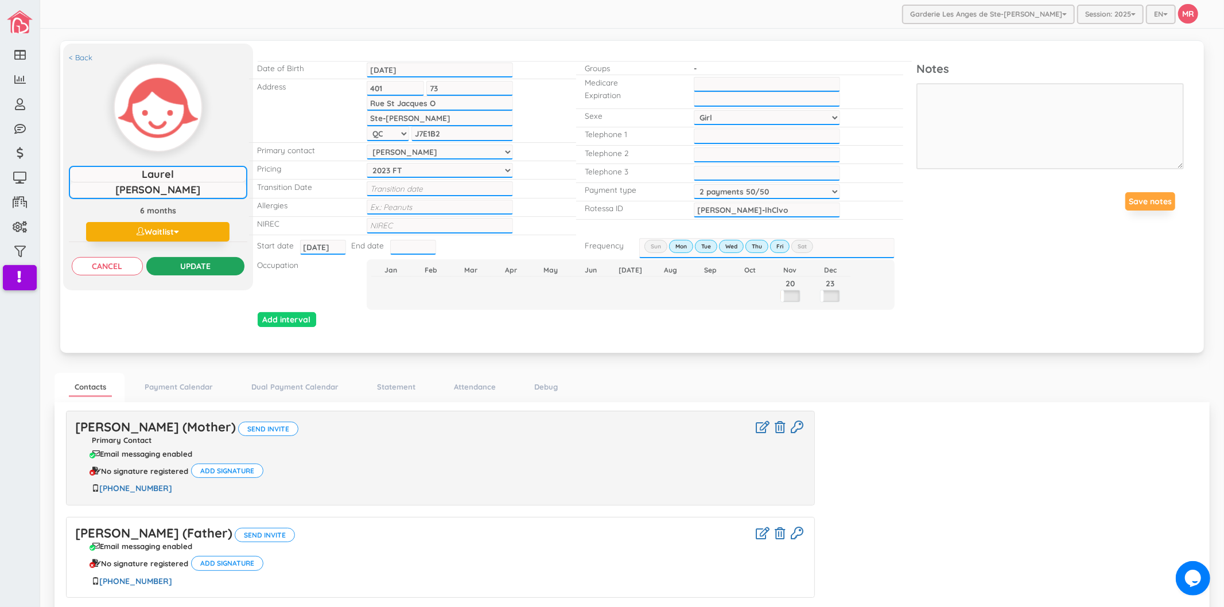
click at [211, 257] on input "Update" at bounding box center [195, 266] width 98 height 18
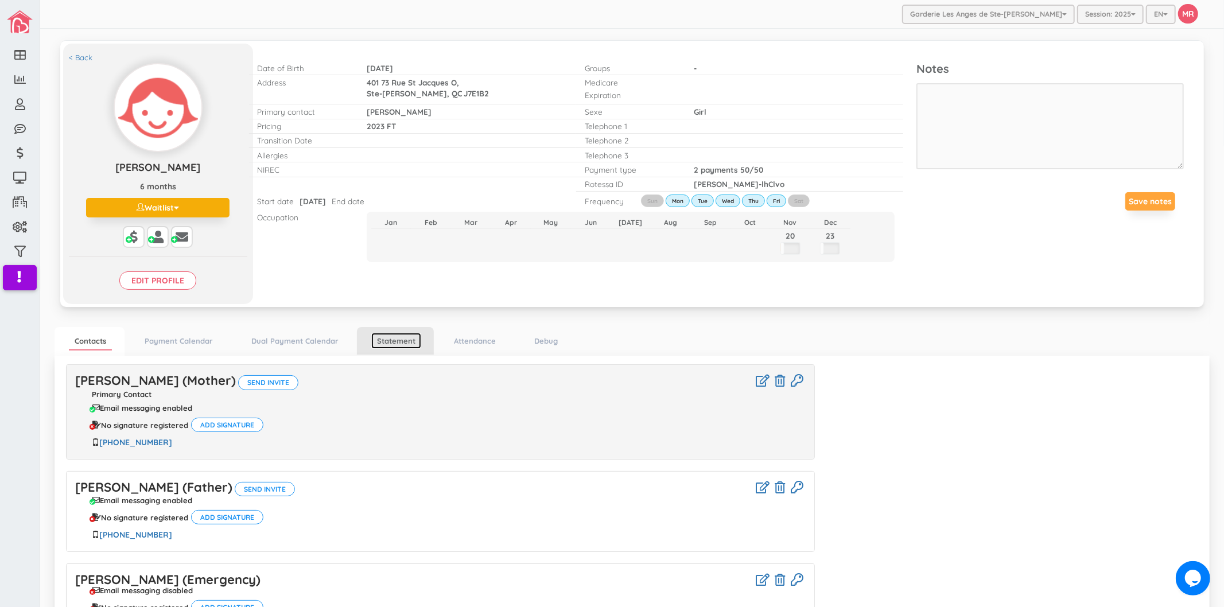
click at [397, 340] on link "Statement" at bounding box center [396, 341] width 50 height 17
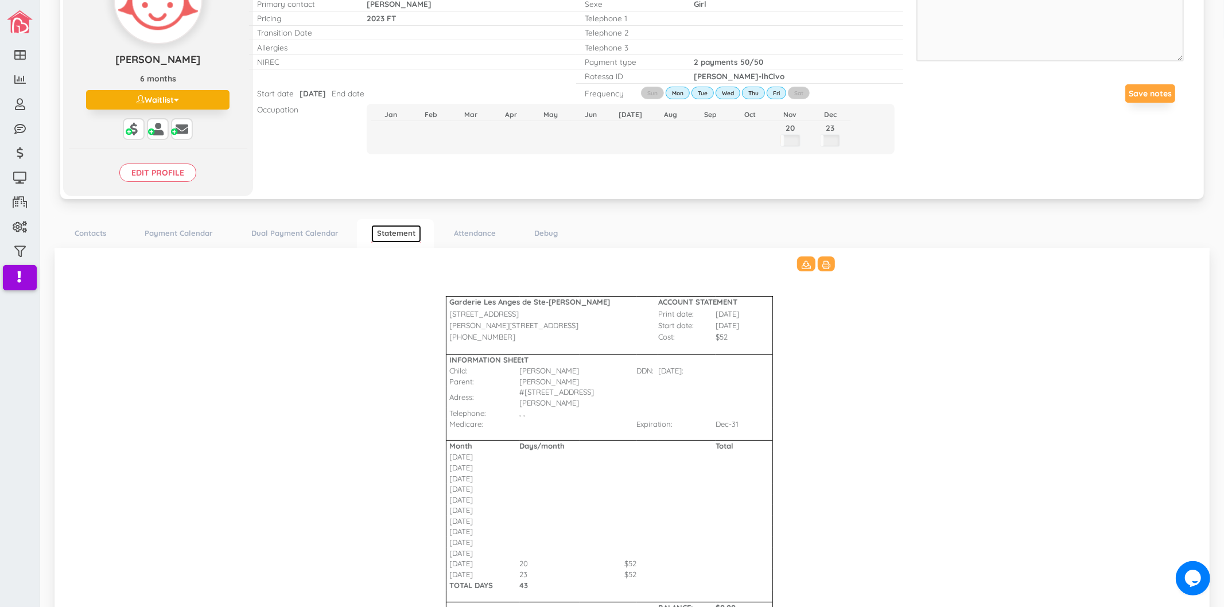
scroll to position [200, 0]
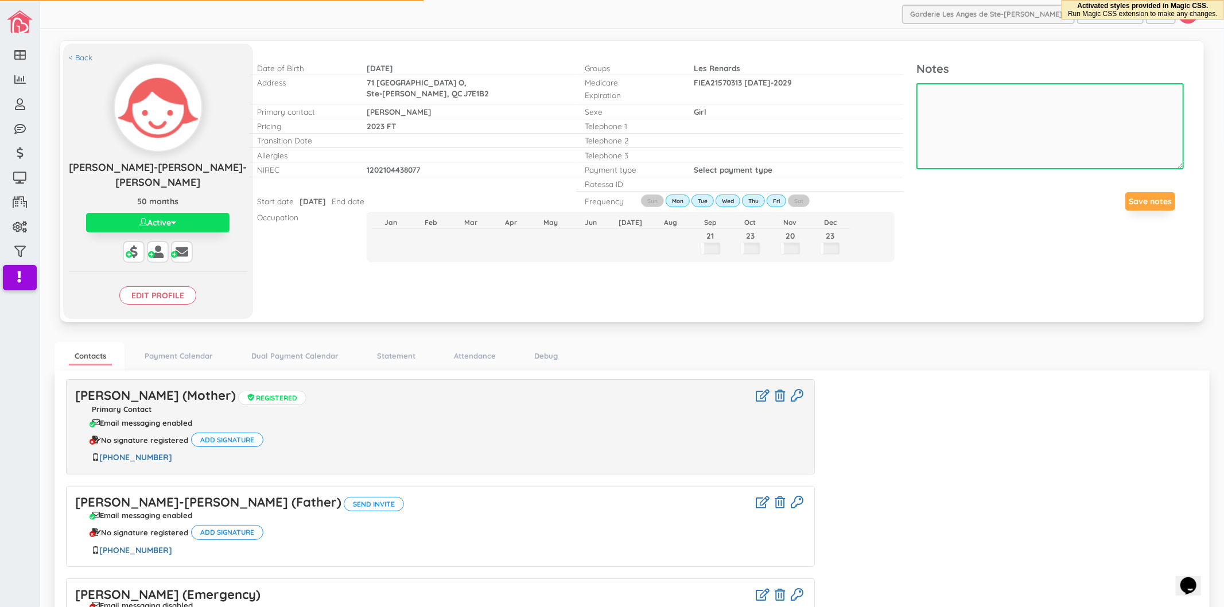
click at [1008, 124] on textarea at bounding box center [1050, 126] width 267 height 86
type textarea "virement interac"
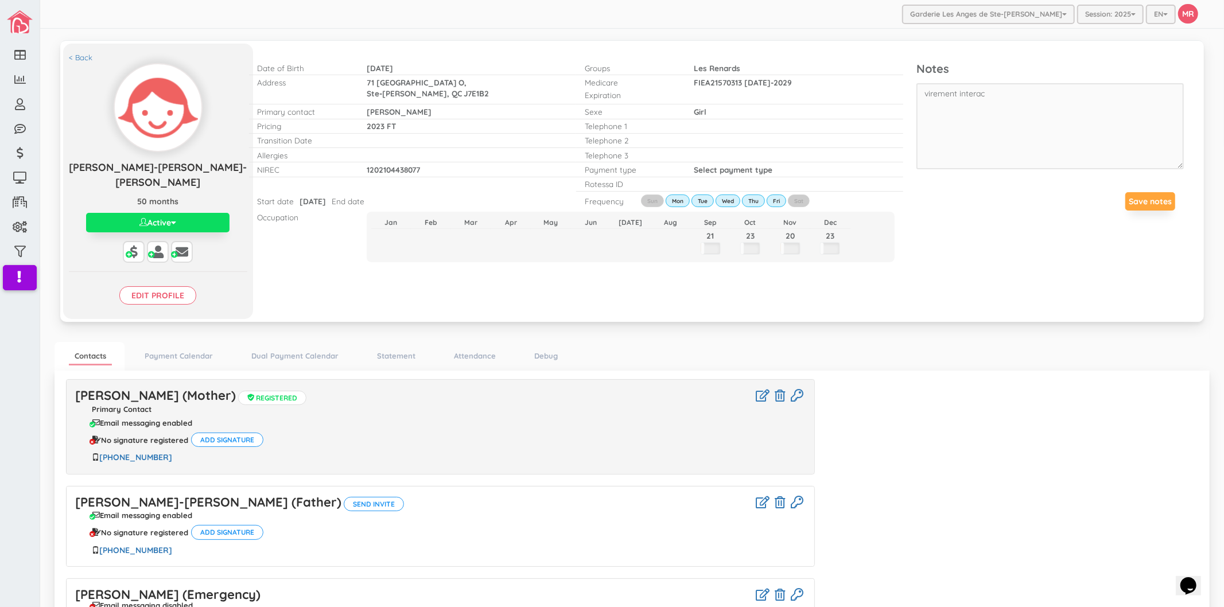
click at [1132, 187] on div "Save notes" at bounding box center [1050, 202] width 267 height 36
click at [1136, 207] on button "Save notes" at bounding box center [1150, 201] width 50 height 18
click at [725, 66] on p "Les Renards" at bounding box center [767, 68] width 146 height 11
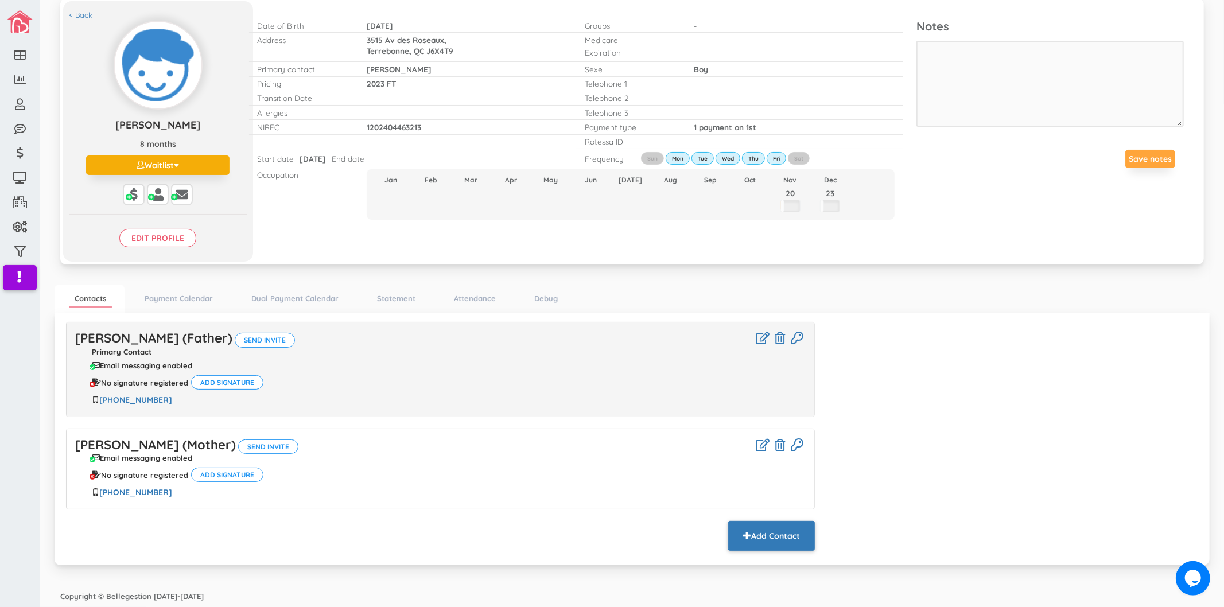
click at [771, 538] on button "Add Contact" at bounding box center [771, 536] width 87 height 30
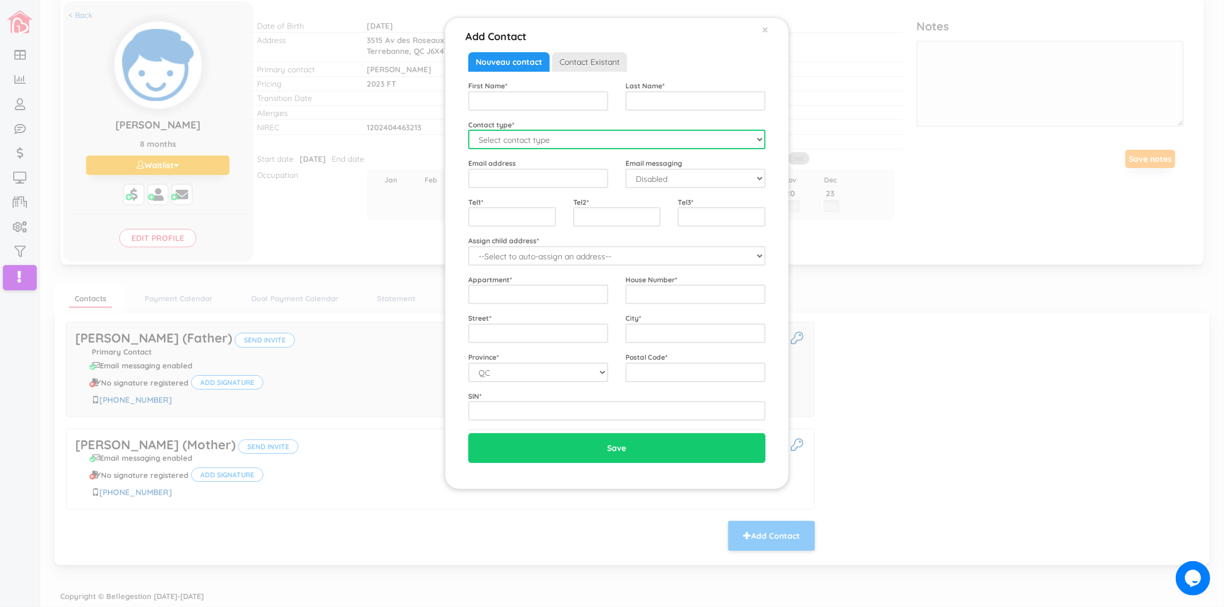
click at [533, 134] on select "Select contact type Mother Father Emergency" at bounding box center [616, 140] width 297 height 20
select select "Emergency"
click at [468, 130] on select "Select contact type Mother Father Emergency" at bounding box center [616, 140] width 297 height 20
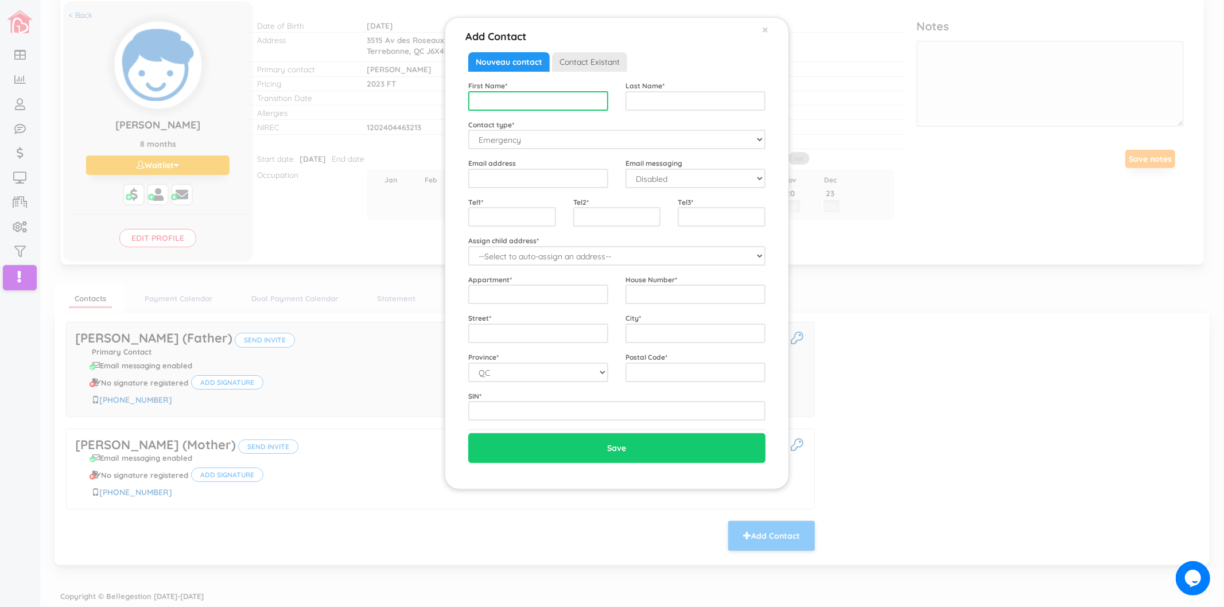
click at [519, 103] on input "text" at bounding box center [538, 101] width 140 height 20
type input "Pascale"
type input "Boisvert"
click at [525, 225] on input "text" at bounding box center [512, 217] width 88 height 20
type input "4388838193"
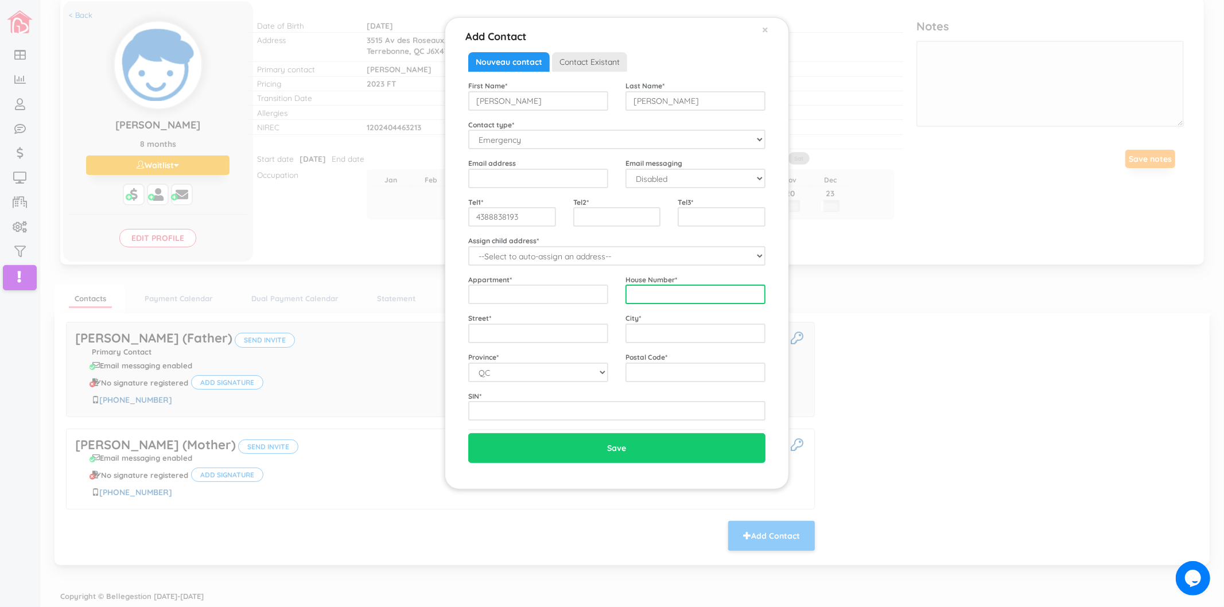
click at [691, 289] on input "text" at bounding box center [696, 295] width 140 height 20
type input "249"
type input "Rue Bourget"
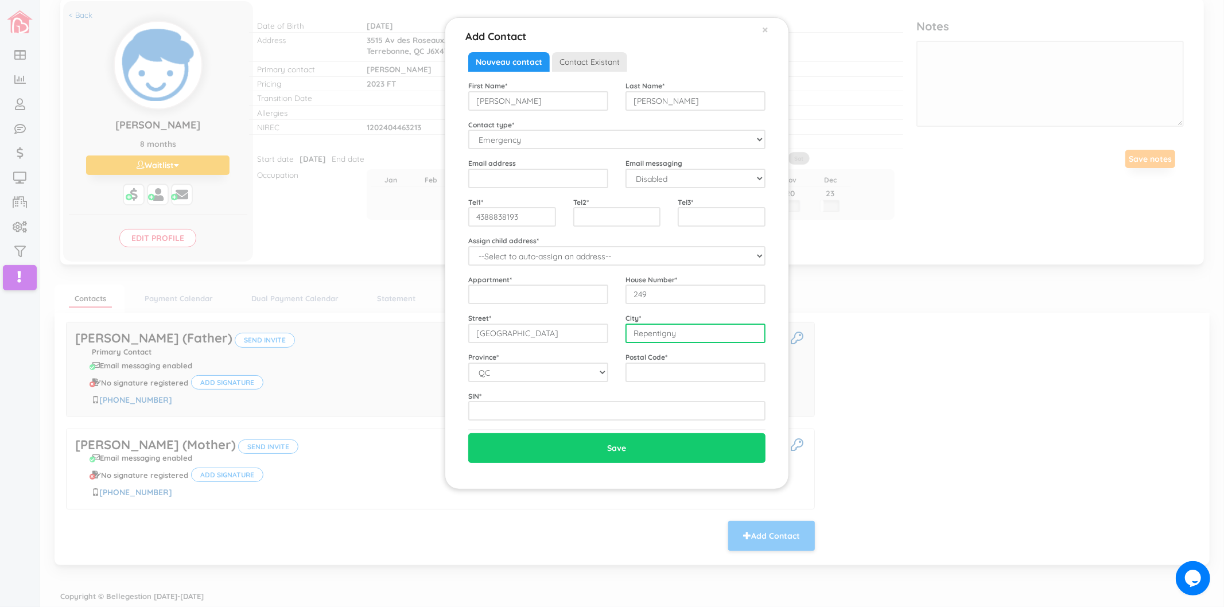
type input "Repentigny"
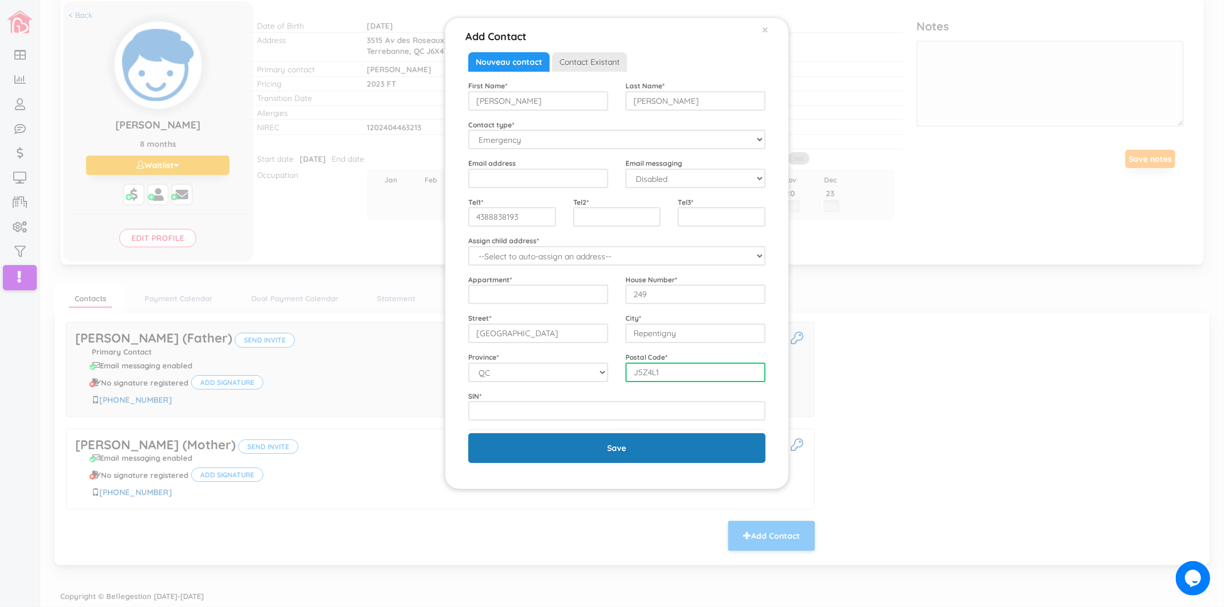
type input "J5Z4L1"
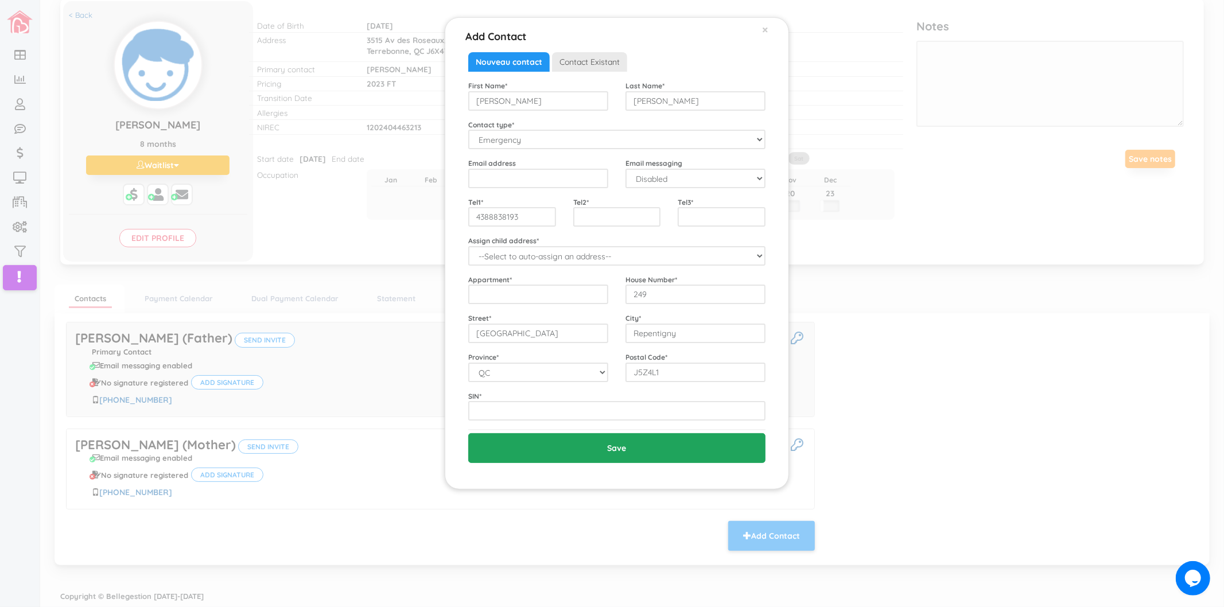
click at [676, 434] on input "Save" at bounding box center [616, 448] width 297 height 30
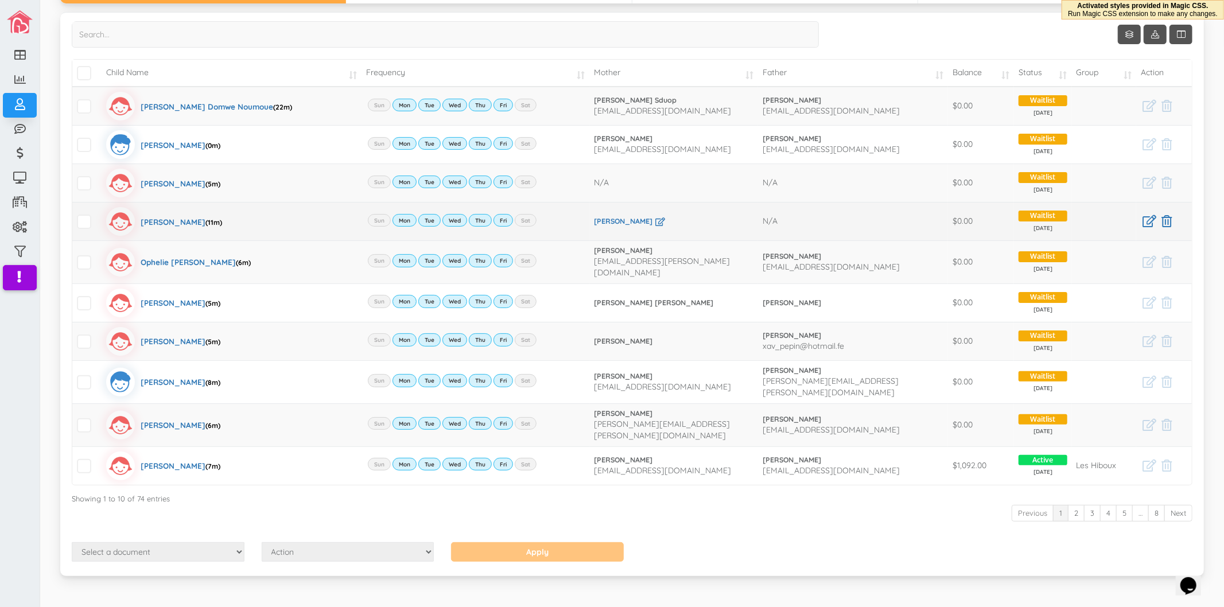
scroll to position [104, 0]
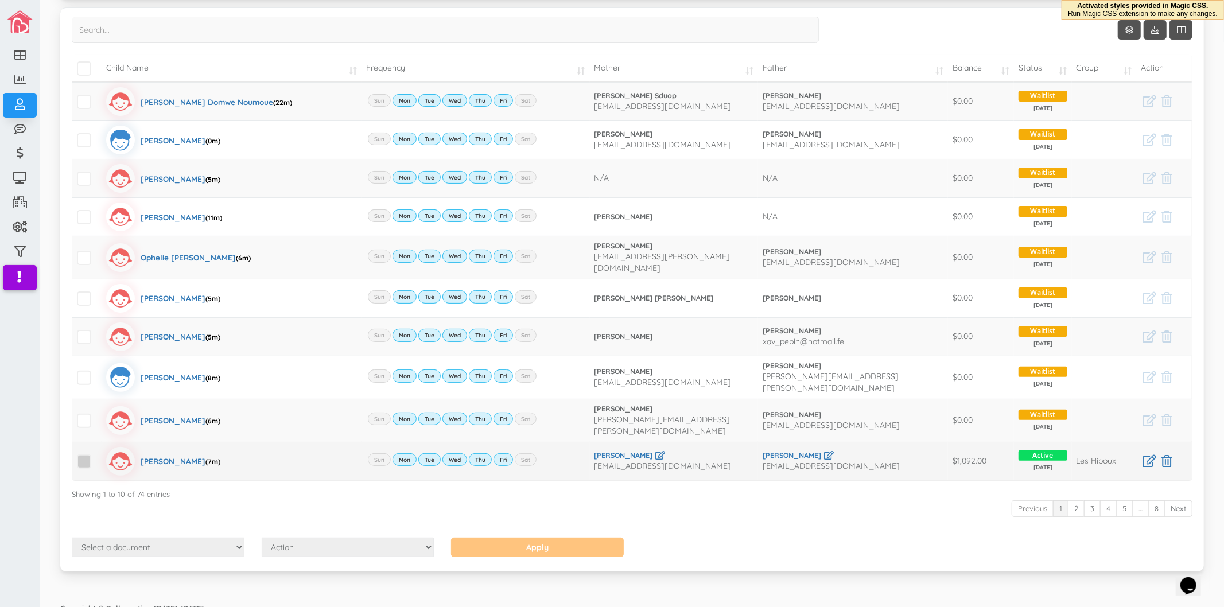
click at [84, 455] on span at bounding box center [84, 462] width 14 height 14
click at [97, 457] on input "checkbox" at bounding box center [97, 457] width 0 height 0
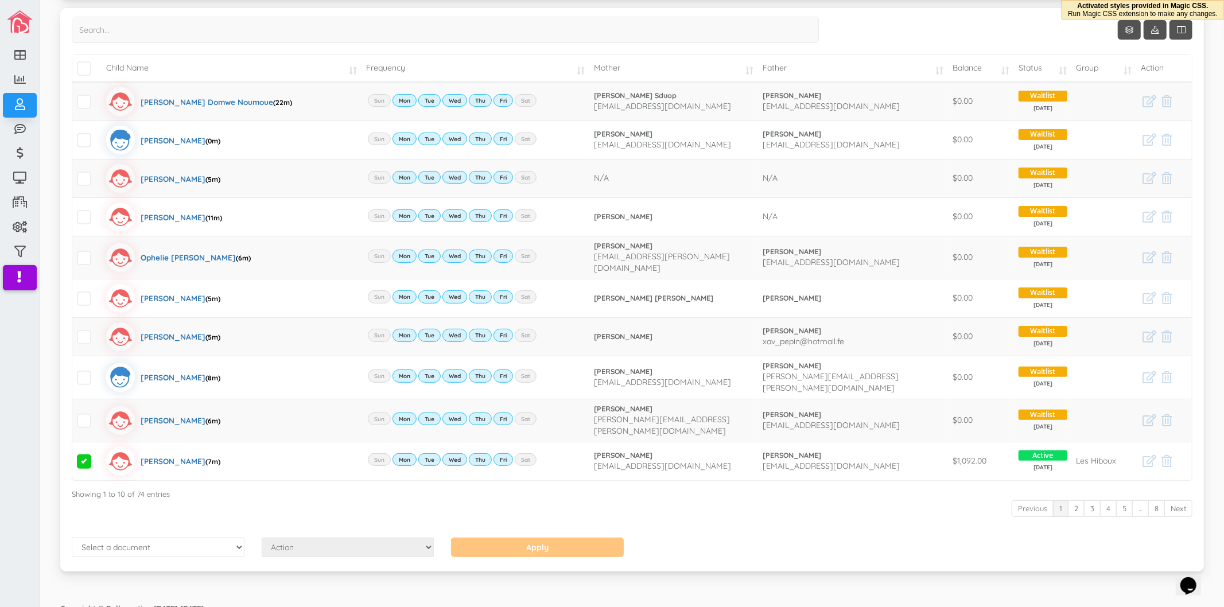
click at [144, 515] on div "Show 10 rows Child Name Frequency Mother Father Balance Status Group Action" at bounding box center [632, 277] width 1121 height 521
click at [202, 543] on select "Select a document Account Statement Pay Plan Dual Pay Plan" at bounding box center [158, 548] width 173 height 20
select select "1"
click at [72, 538] on select "Select a document Account Statement Pay Plan Dual Pay Plan" at bounding box center [158, 548] width 173 height 20
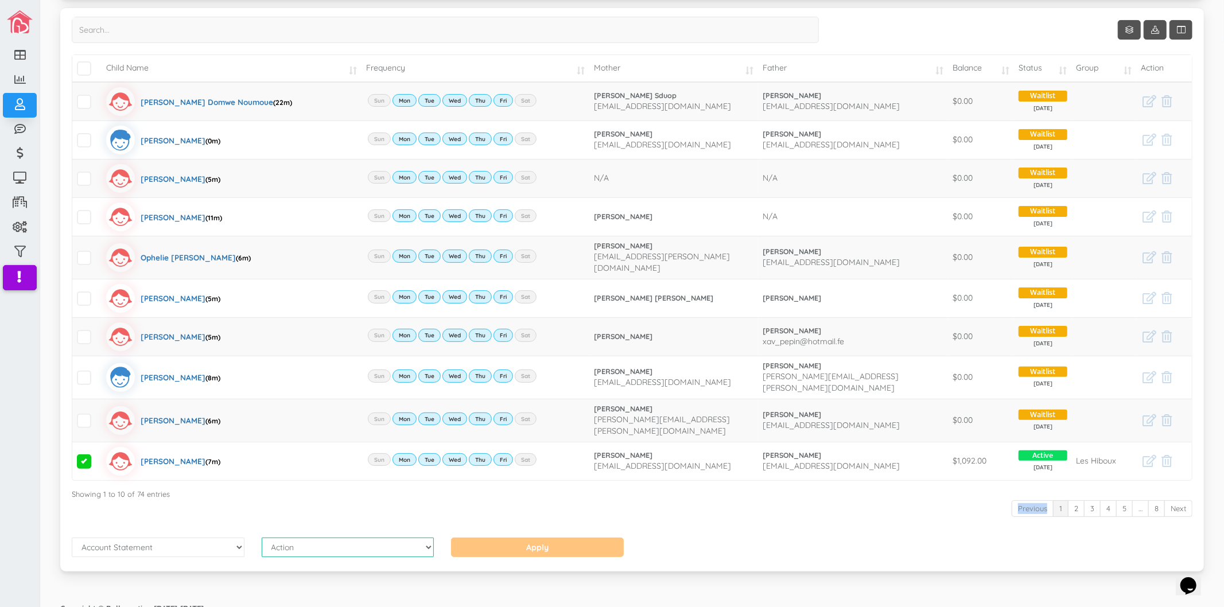
click at [327, 538] on select "Action Send Email View Download" at bounding box center [348, 548] width 173 height 20
select select "1"
click at [262, 538] on select "Action Send Email View Download" at bounding box center [348, 548] width 173 height 20
click at [492, 505] on div "Previous 1 2 3 4 5 … 8 Next" at bounding box center [632, 509] width 1121 height 21
click at [549, 538] on input "Apply" at bounding box center [537, 548] width 173 height 20
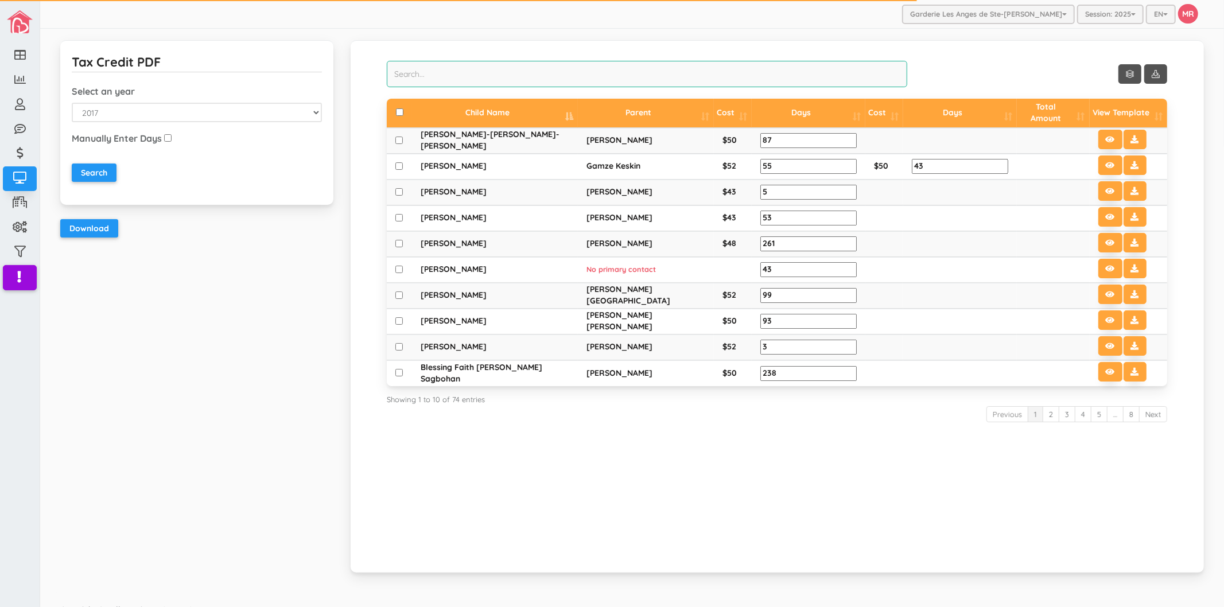
click at [521, 78] on input "search" at bounding box center [647, 74] width 521 height 26
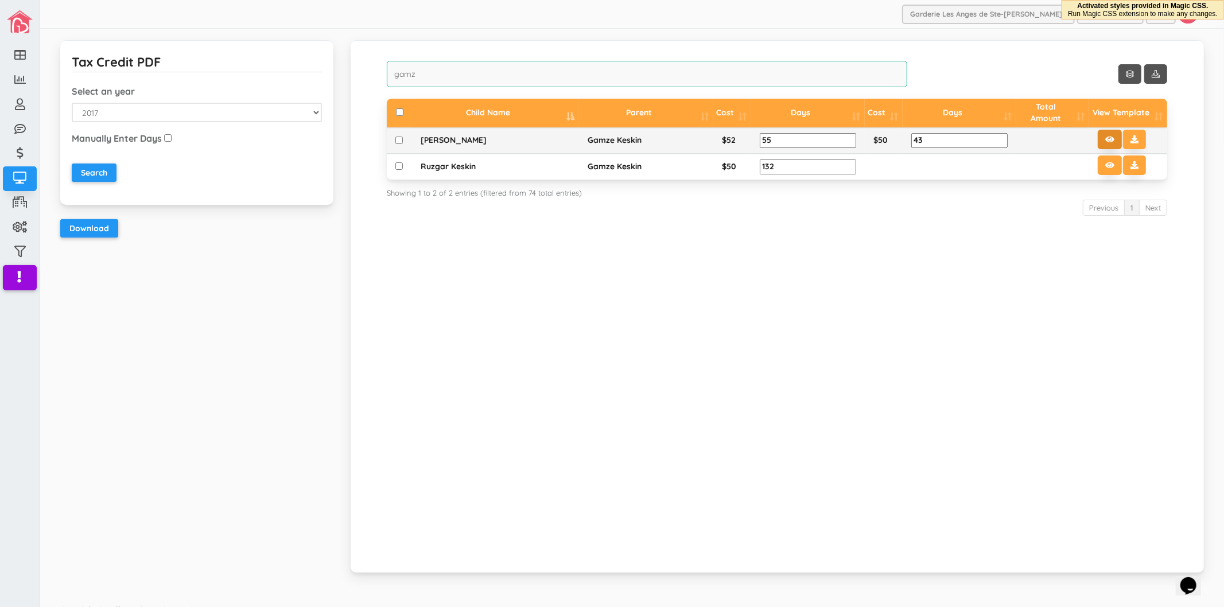
type input "gamz"
click at [1105, 135] on icon at bounding box center [1109, 139] width 9 height 8
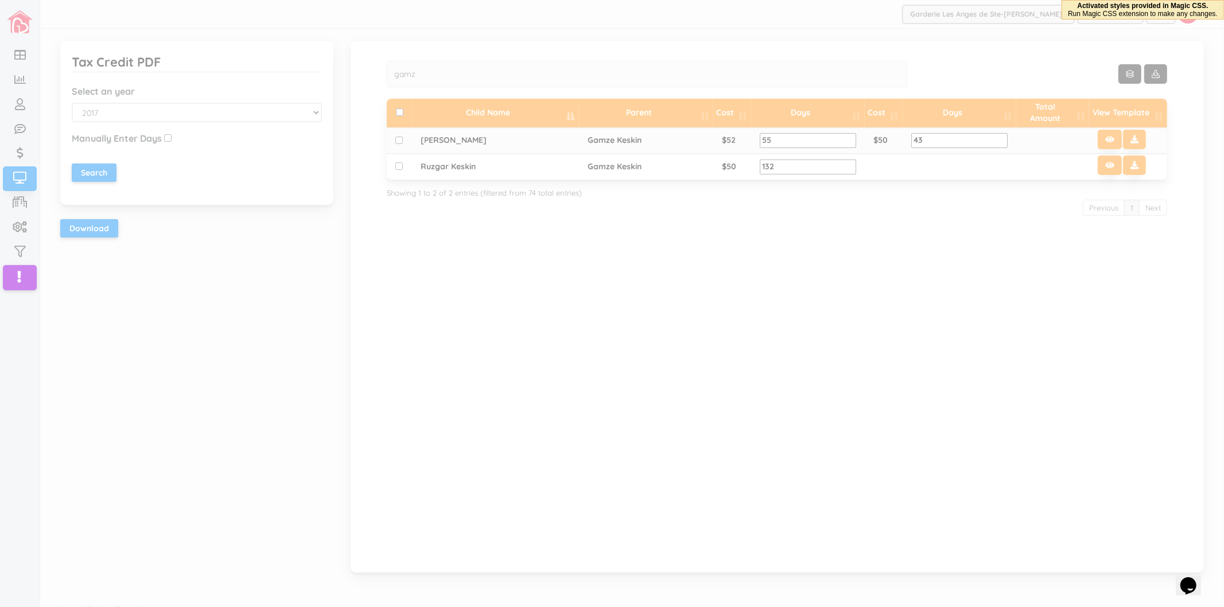
click at [0, 0] on div "× PDF VIEW Previous Next Page: / Close" at bounding box center [0, 0] width 0 height 0
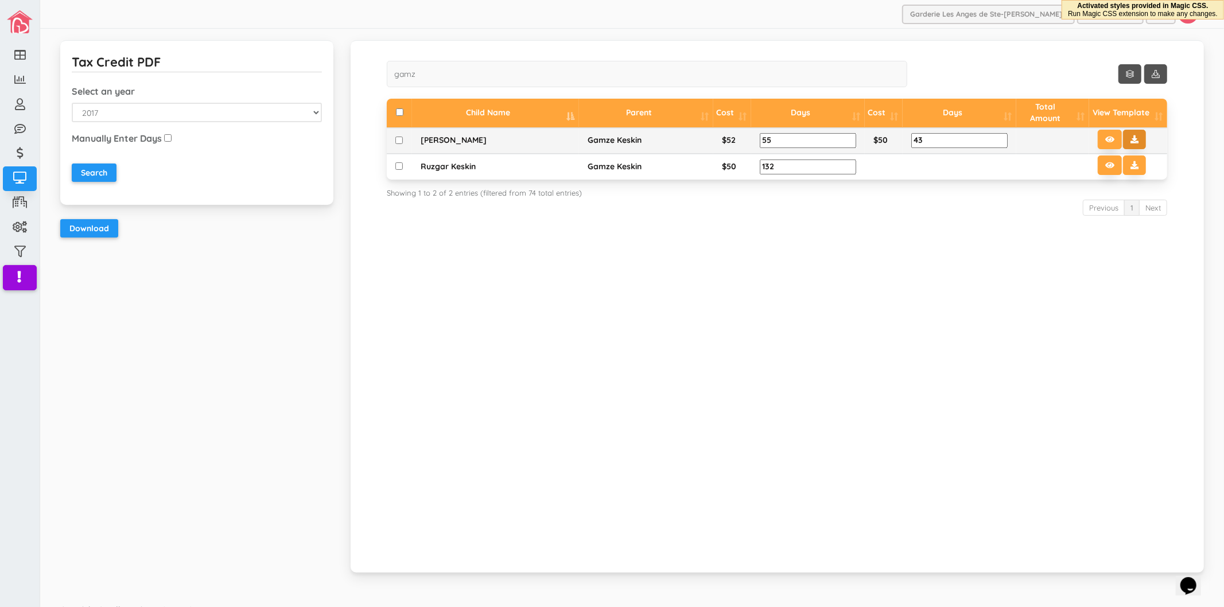
click at [1123, 132] on button at bounding box center [1134, 140] width 23 height 20
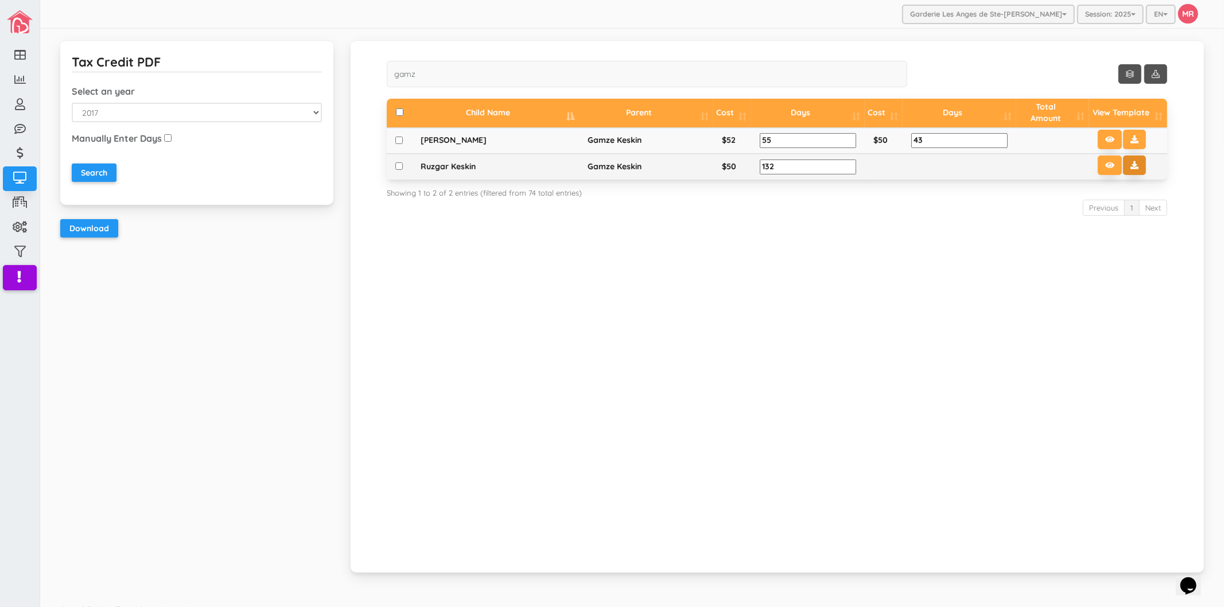
click at [1135, 159] on button at bounding box center [1134, 166] width 23 height 20
